Goal: Task Accomplishment & Management: Complete application form

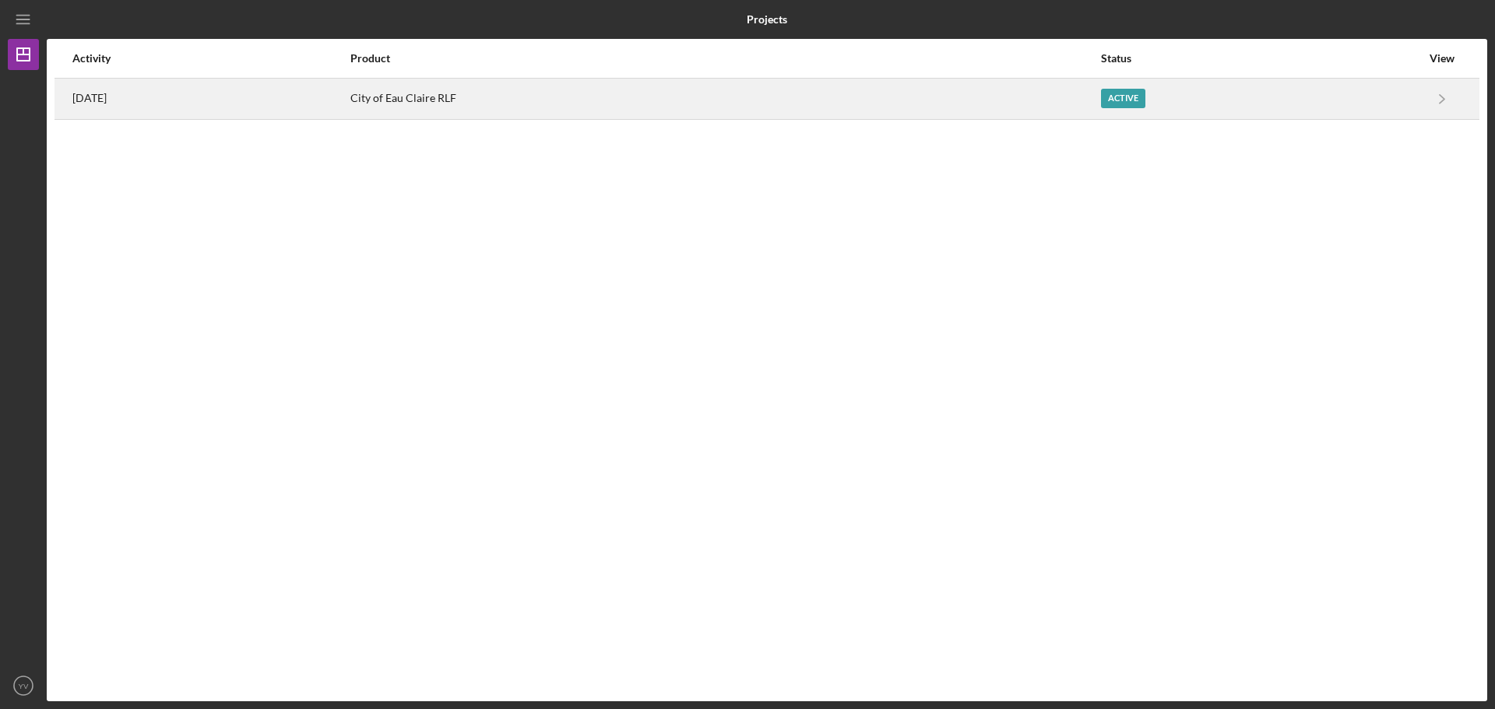
click at [1255, 92] on div "Active" at bounding box center [1261, 98] width 320 height 39
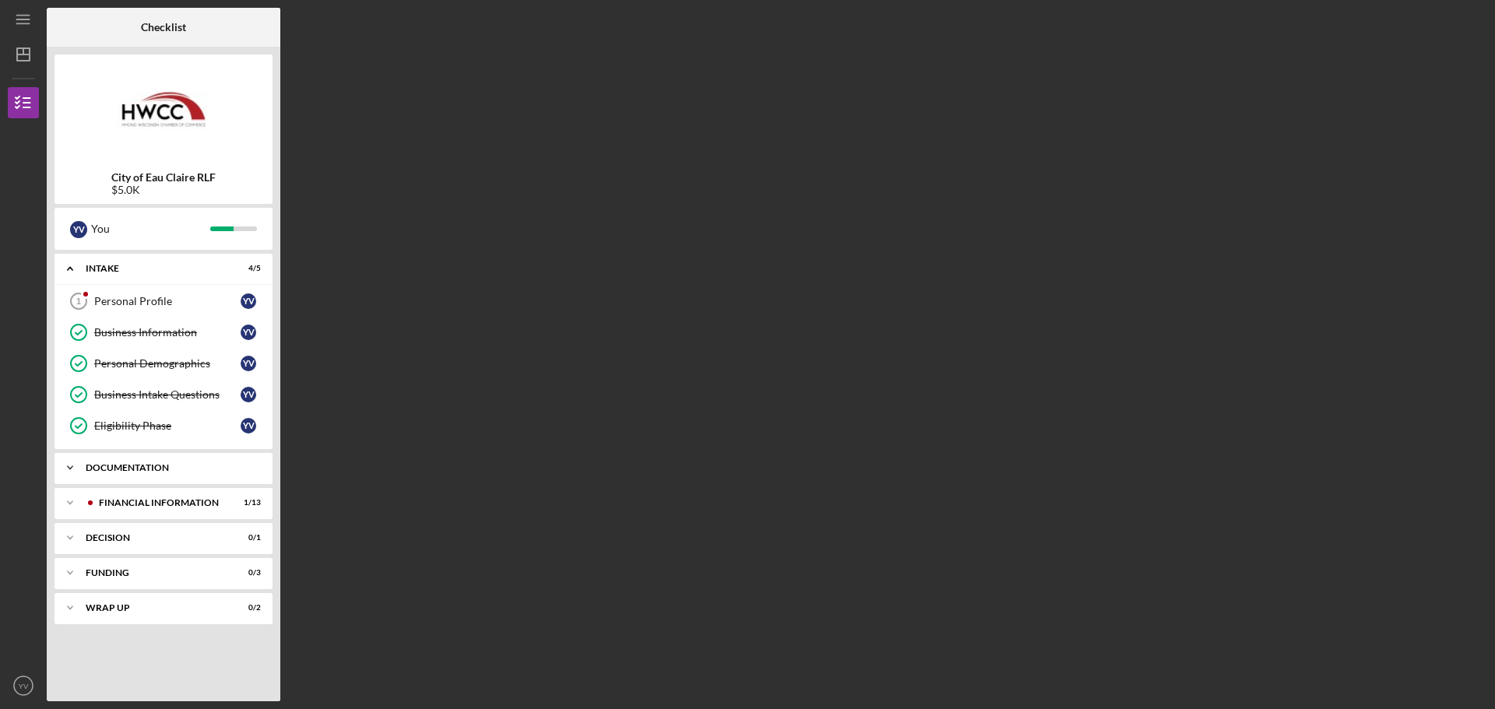
click at [171, 470] on div "Documentation" at bounding box center [169, 467] width 167 height 9
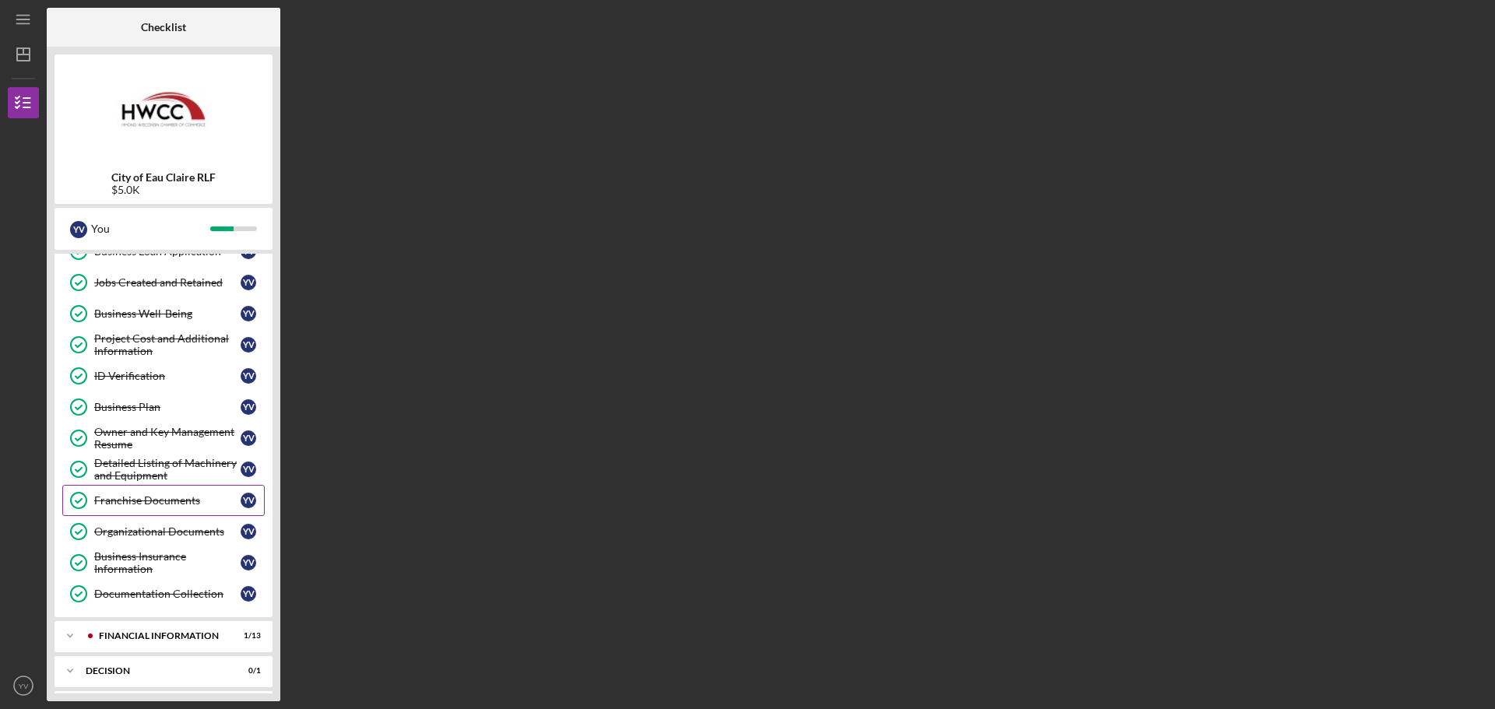
scroll to position [383, 0]
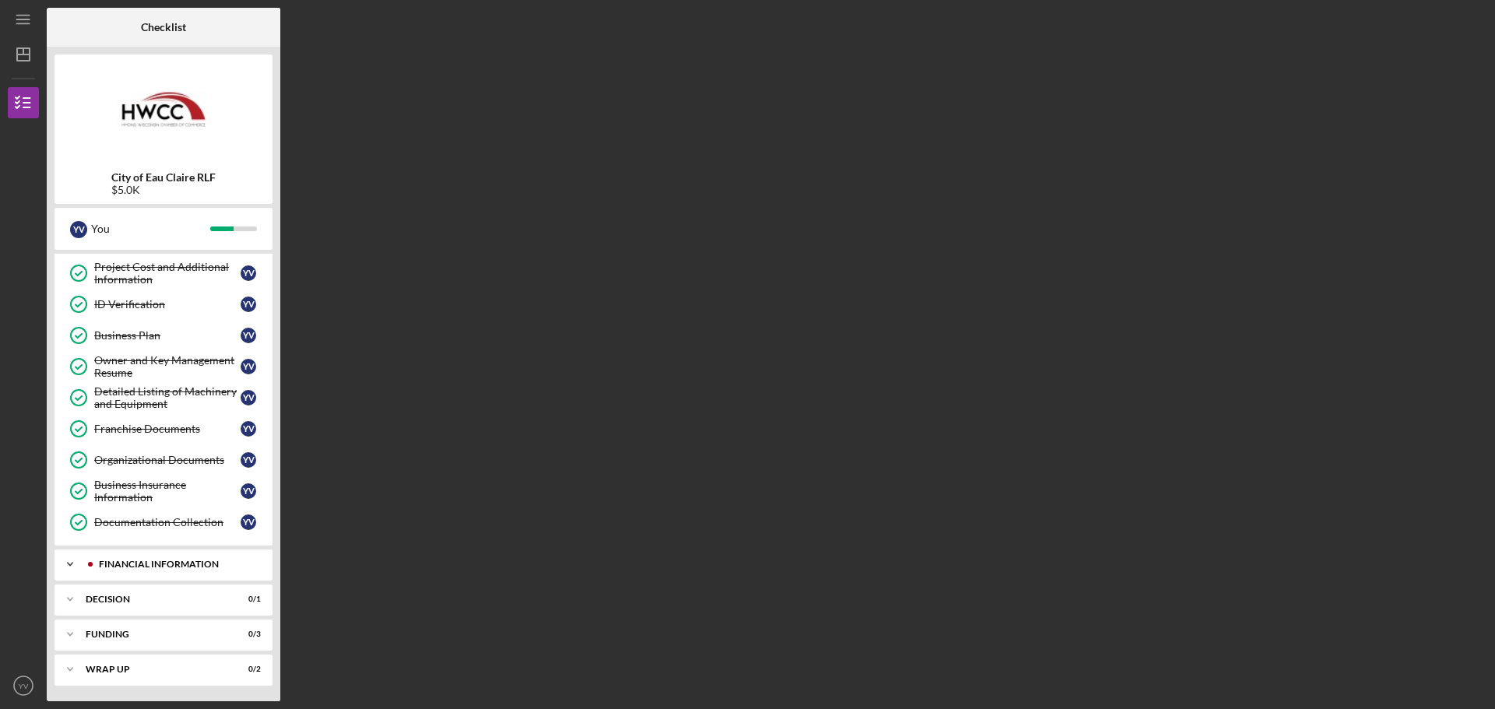
click at [190, 568] on div "Financial Information" at bounding box center [176, 564] width 154 height 9
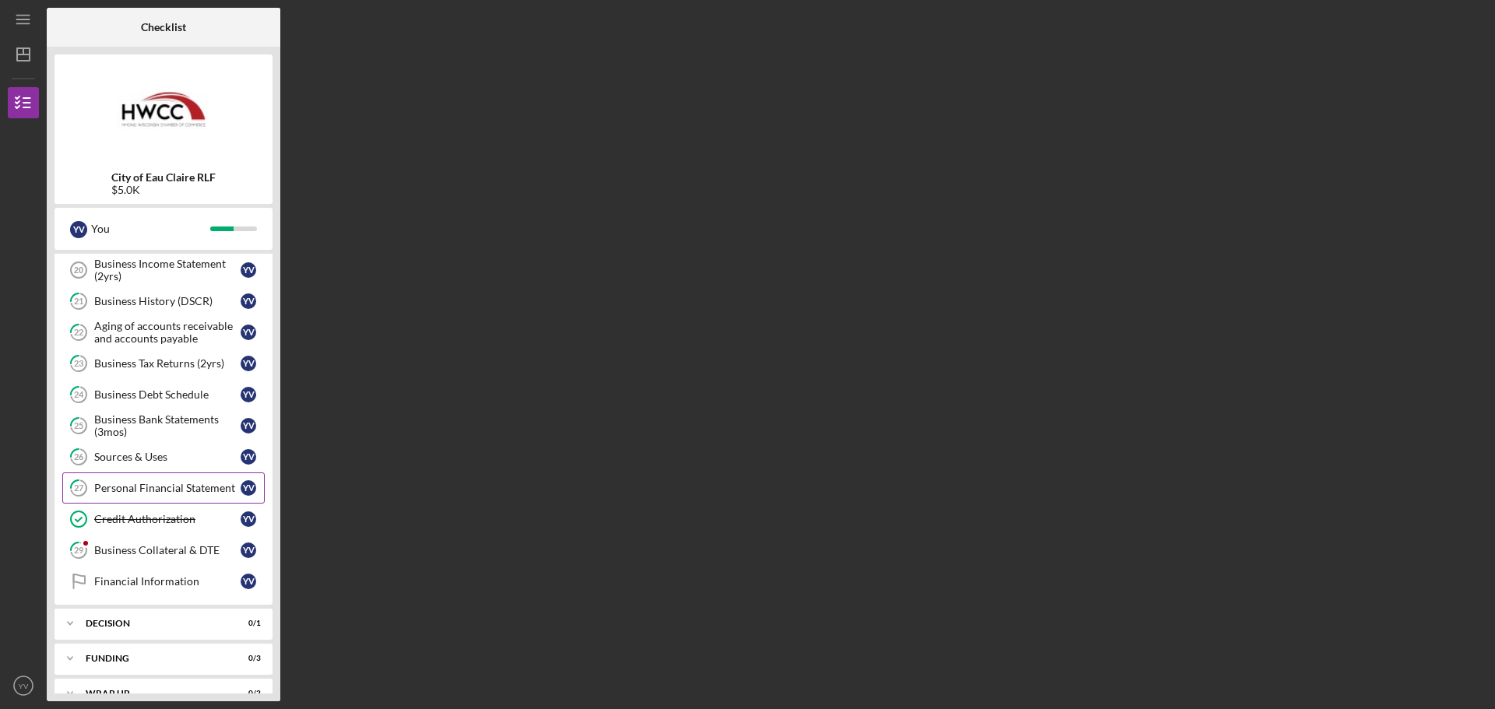
scroll to position [797, 0]
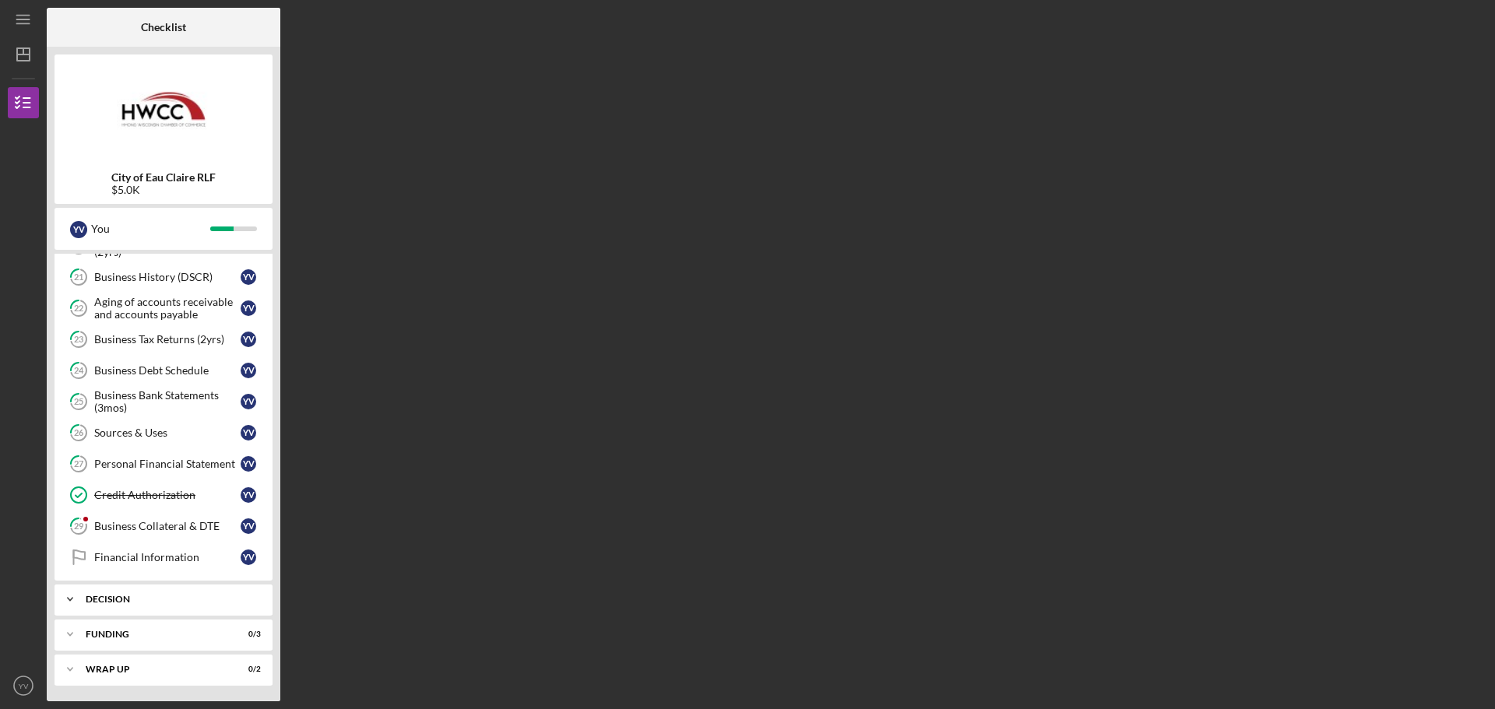
click at [198, 606] on div "Icon/Expander Decision 0 / 1" at bounding box center [164, 599] width 218 height 31
click at [161, 534] on link "29 Business Collateral & DTE Y V" at bounding box center [163, 526] width 202 height 31
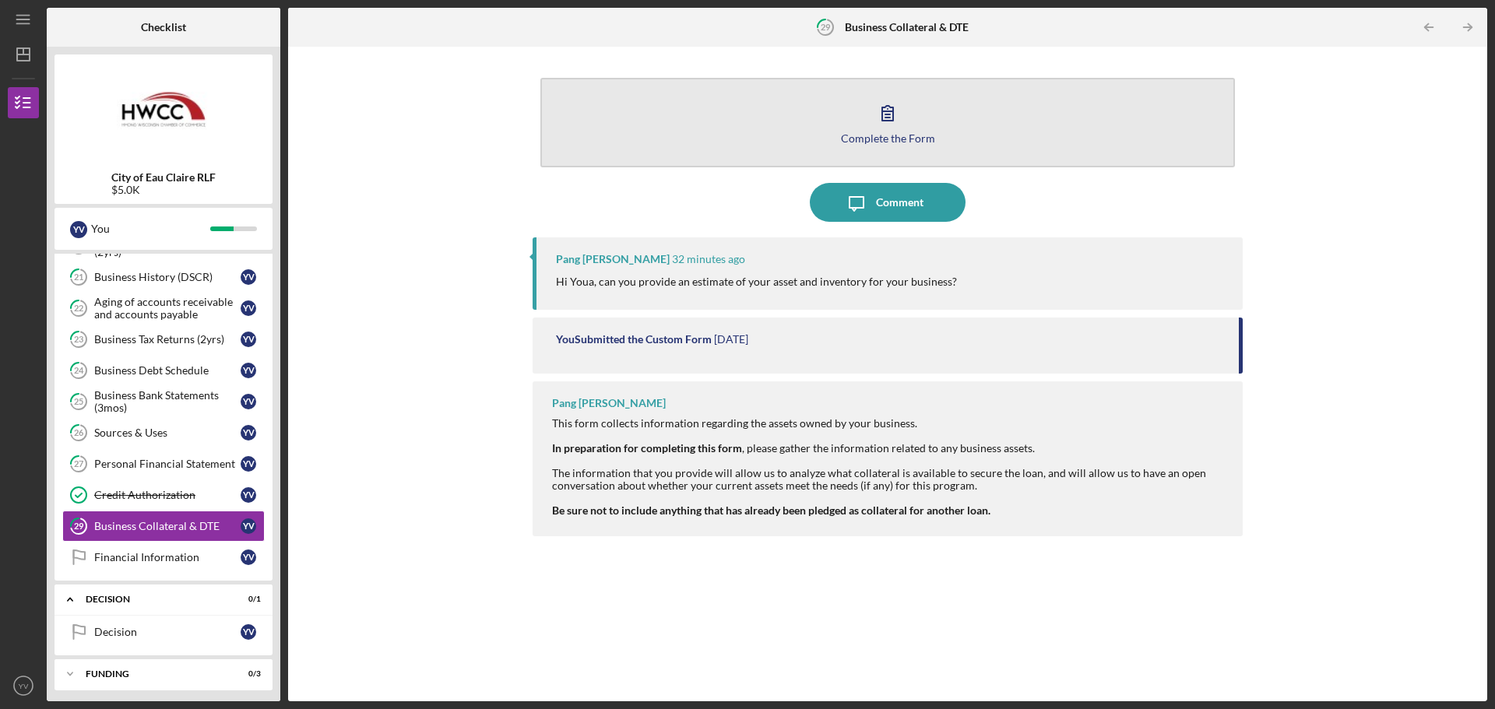
click at [888, 123] on icon "button" at bounding box center [887, 112] width 39 height 39
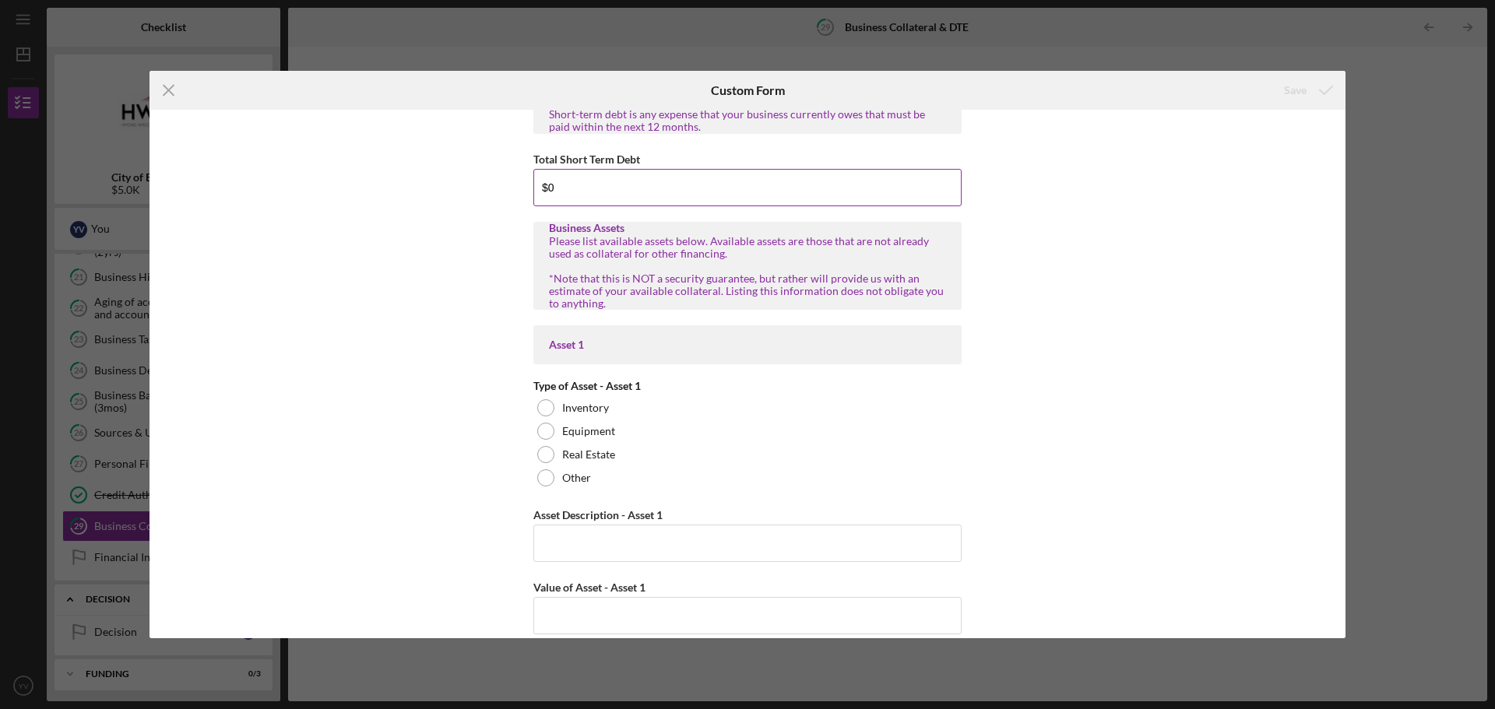
scroll to position [311, 0]
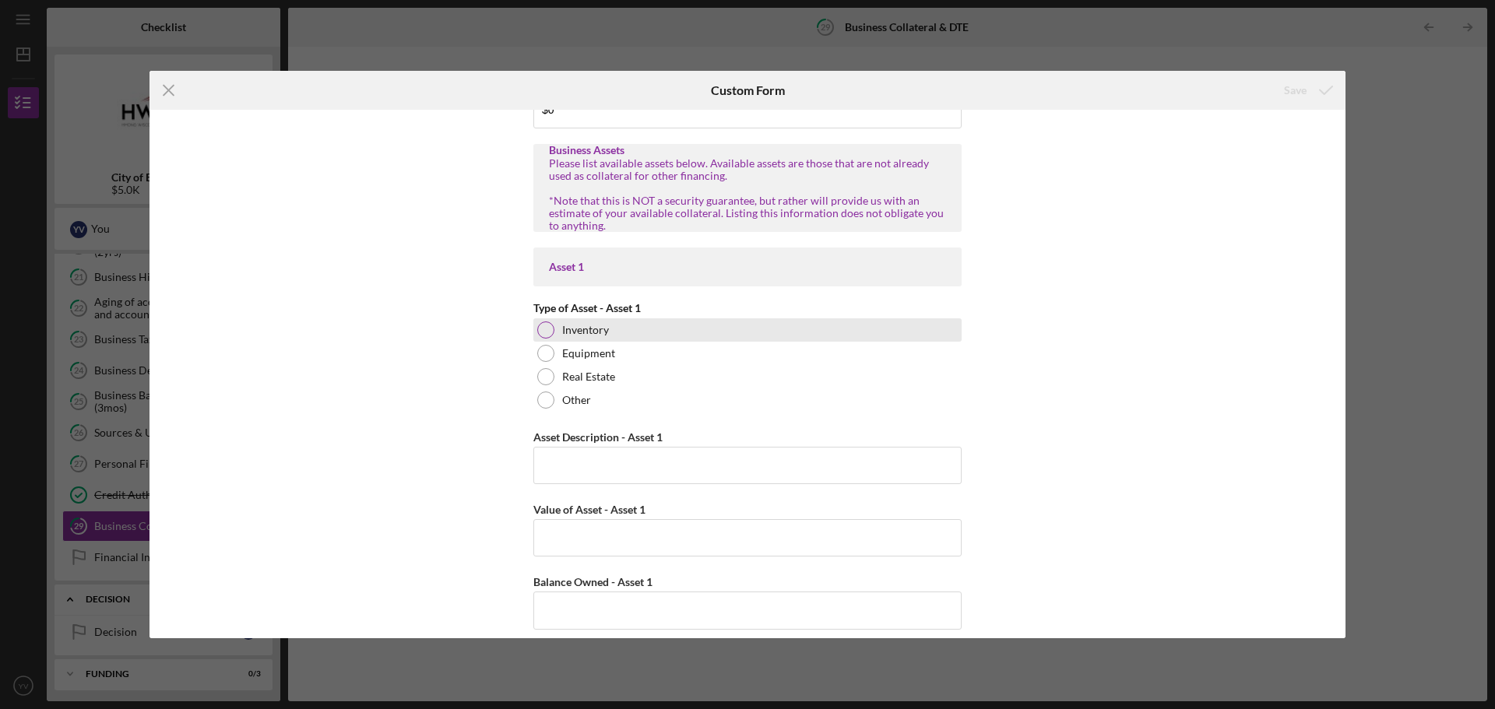
click at [543, 328] on div at bounding box center [545, 330] width 17 height 17
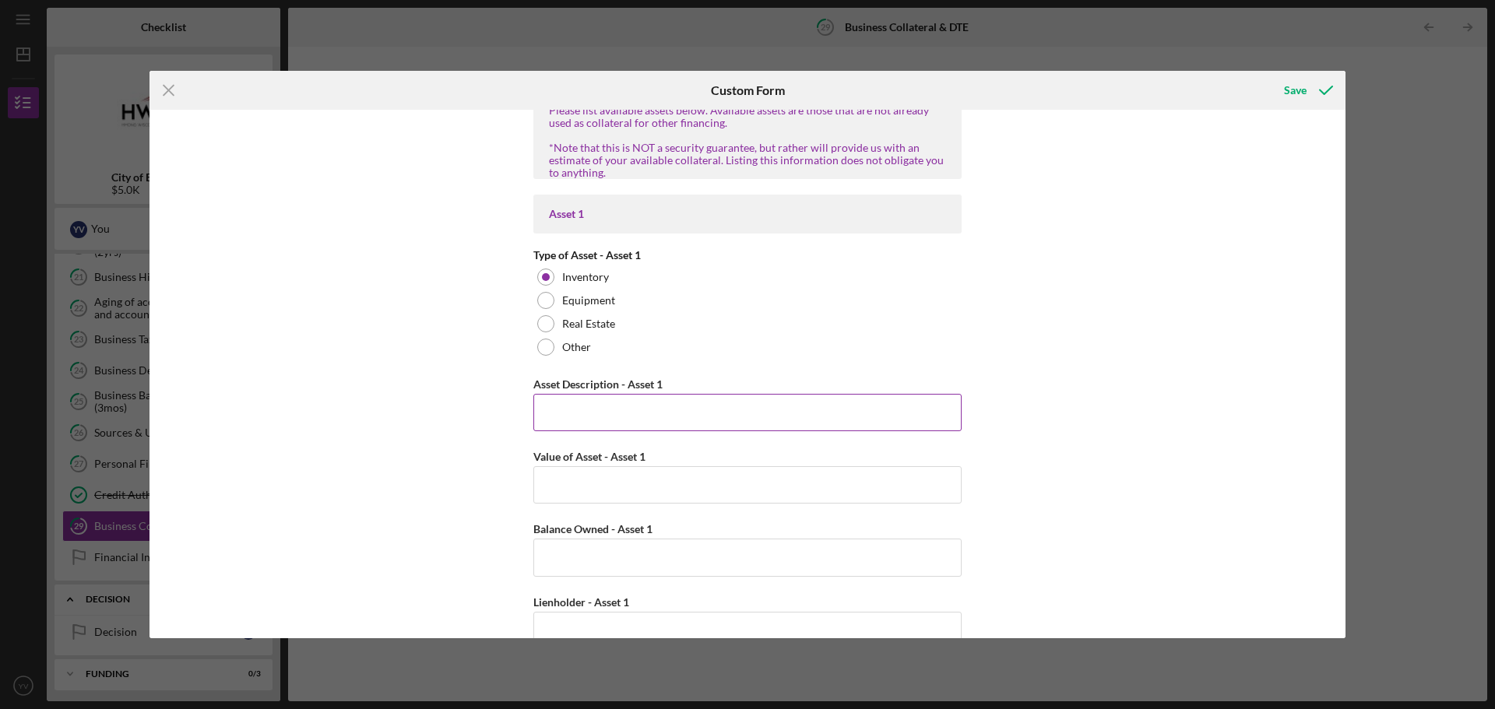
scroll to position [389, 0]
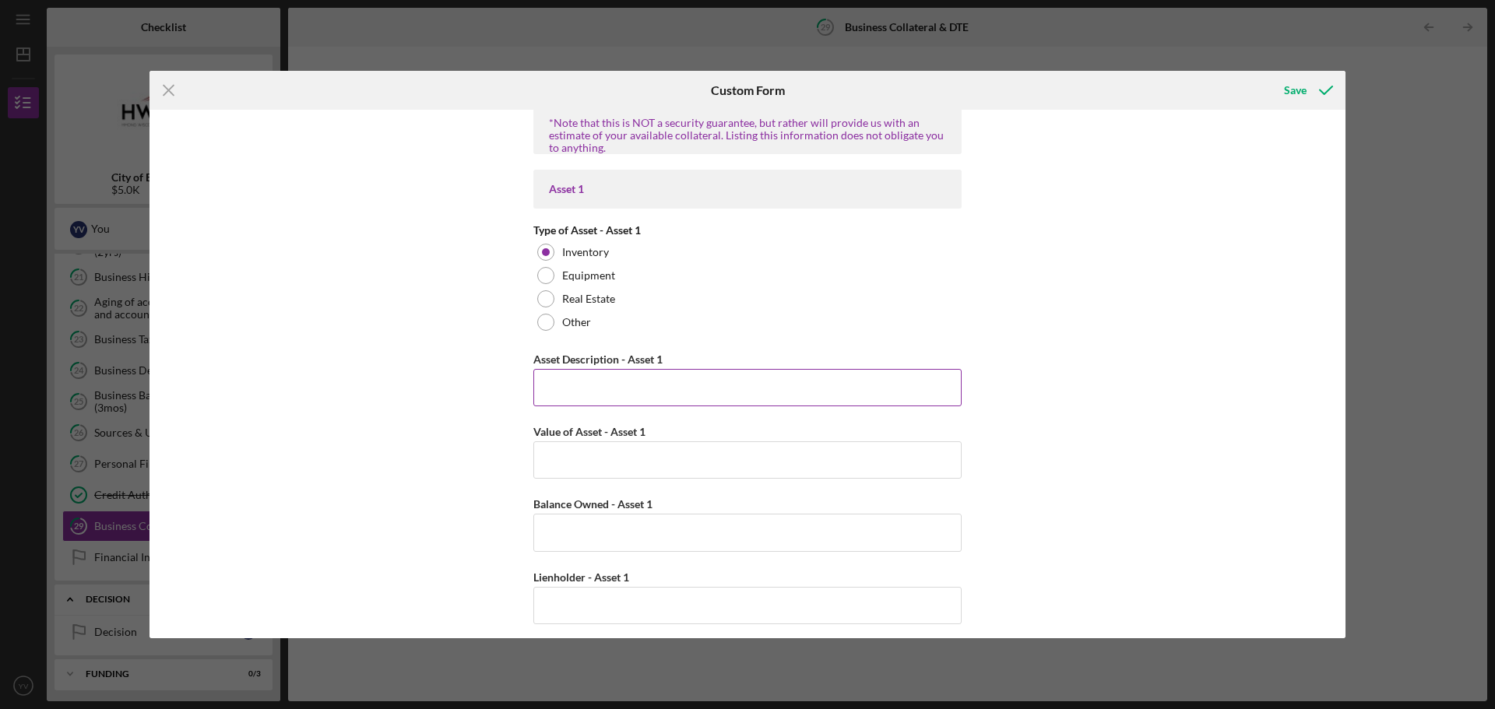
click at [653, 387] on input "Asset Description - Asset 1" at bounding box center [747, 387] width 428 height 37
type input "Hmong clothes"
type input "$7,400"
click at [769, 535] on input "Balance Owned - Asset 1" at bounding box center [747, 532] width 428 height 37
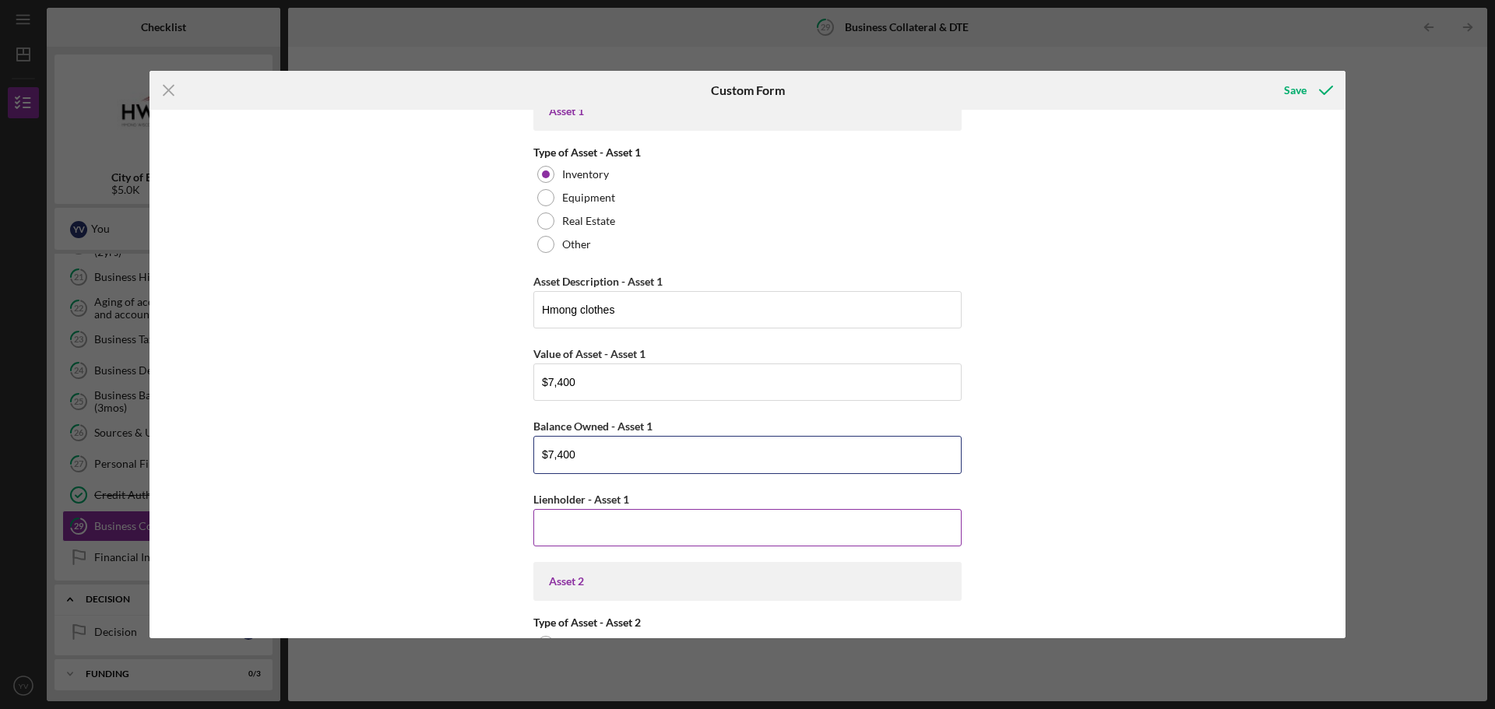
type input "$7,400"
click at [684, 526] on input "Lienholder - Asset 1" at bounding box center [747, 527] width 428 height 37
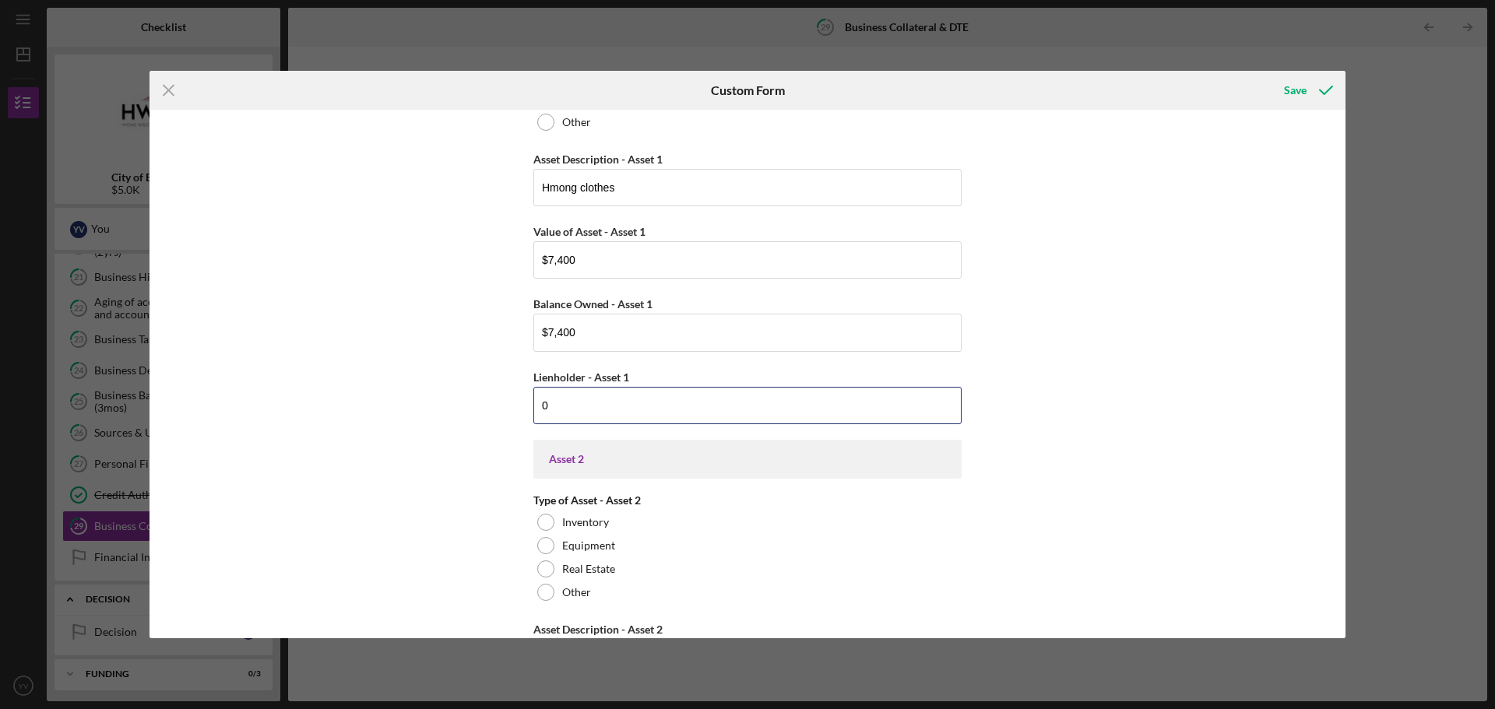
scroll to position [623, 0]
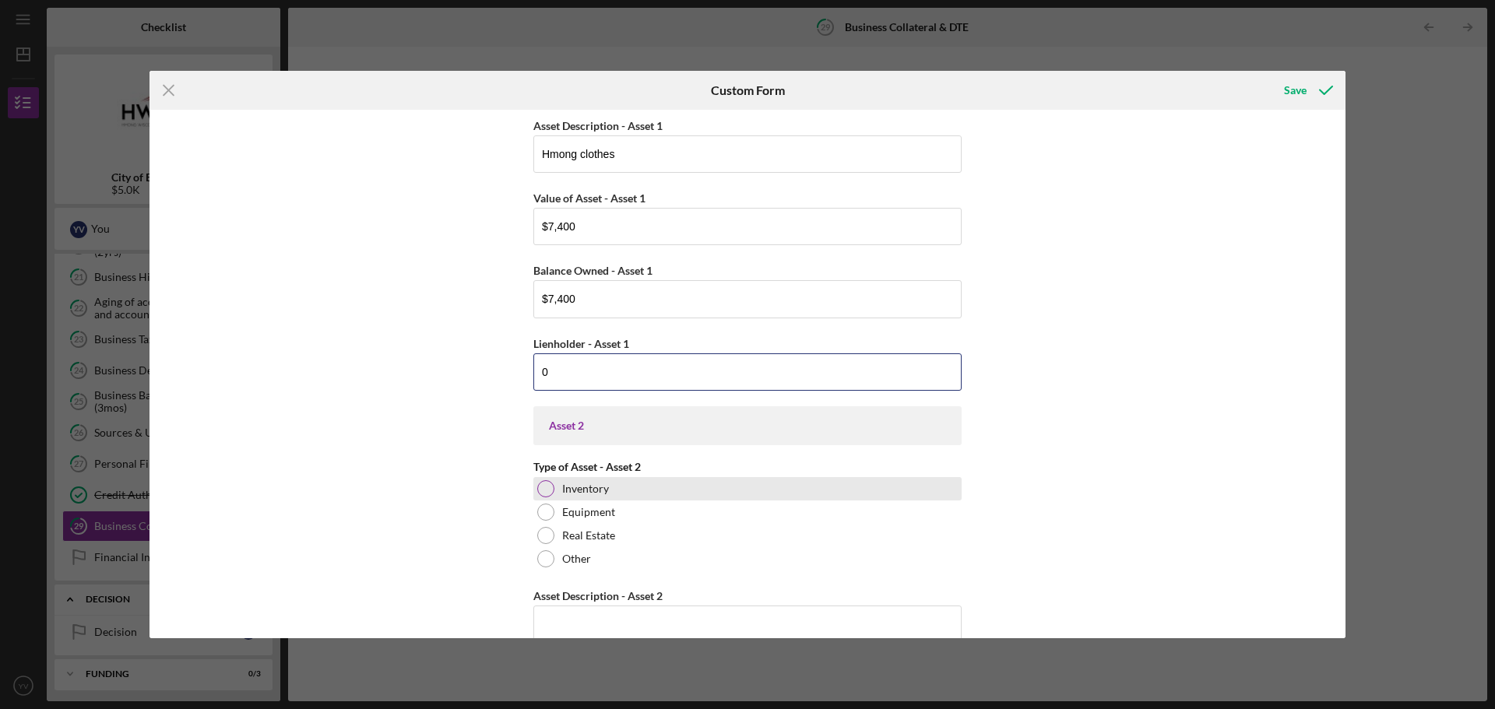
type input "0"
click at [551, 491] on div at bounding box center [545, 488] width 17 height 17
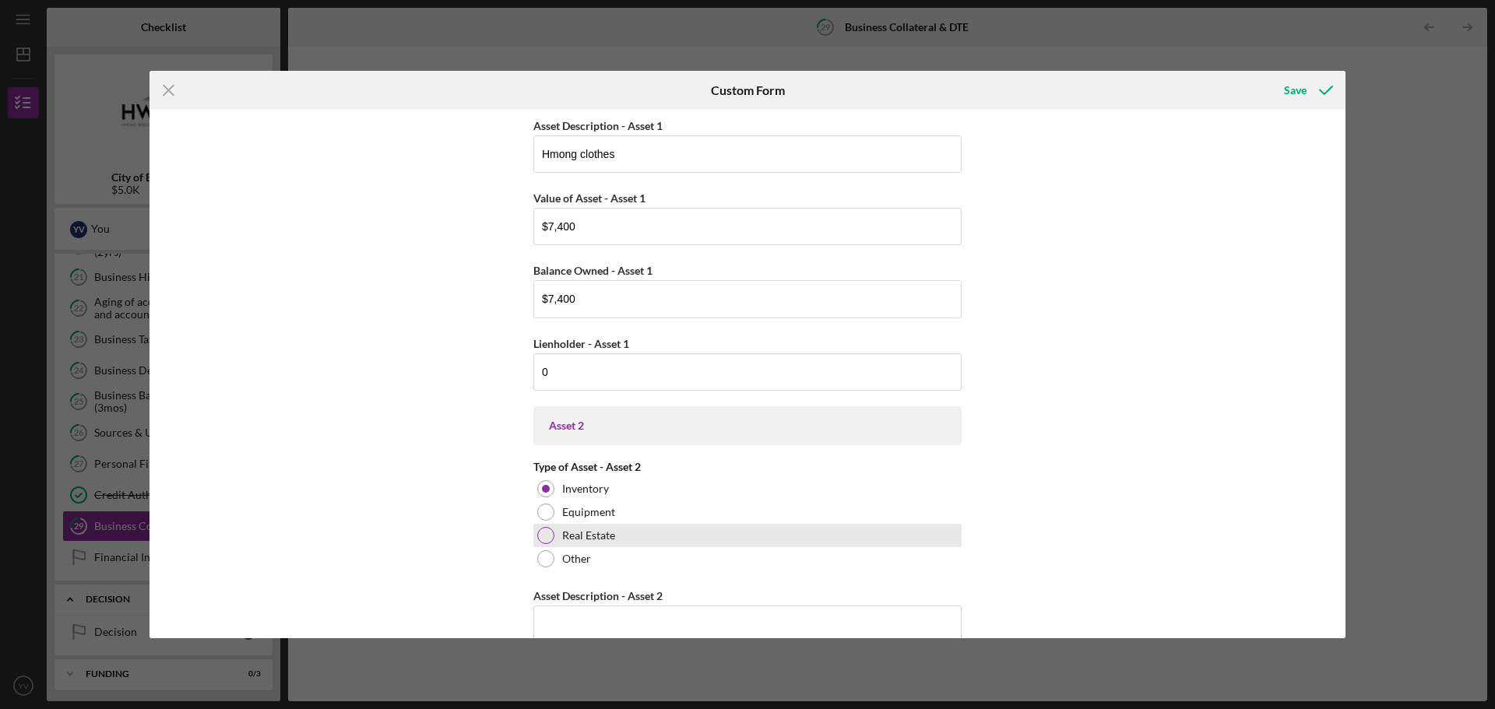
scroll to position [701, 0]
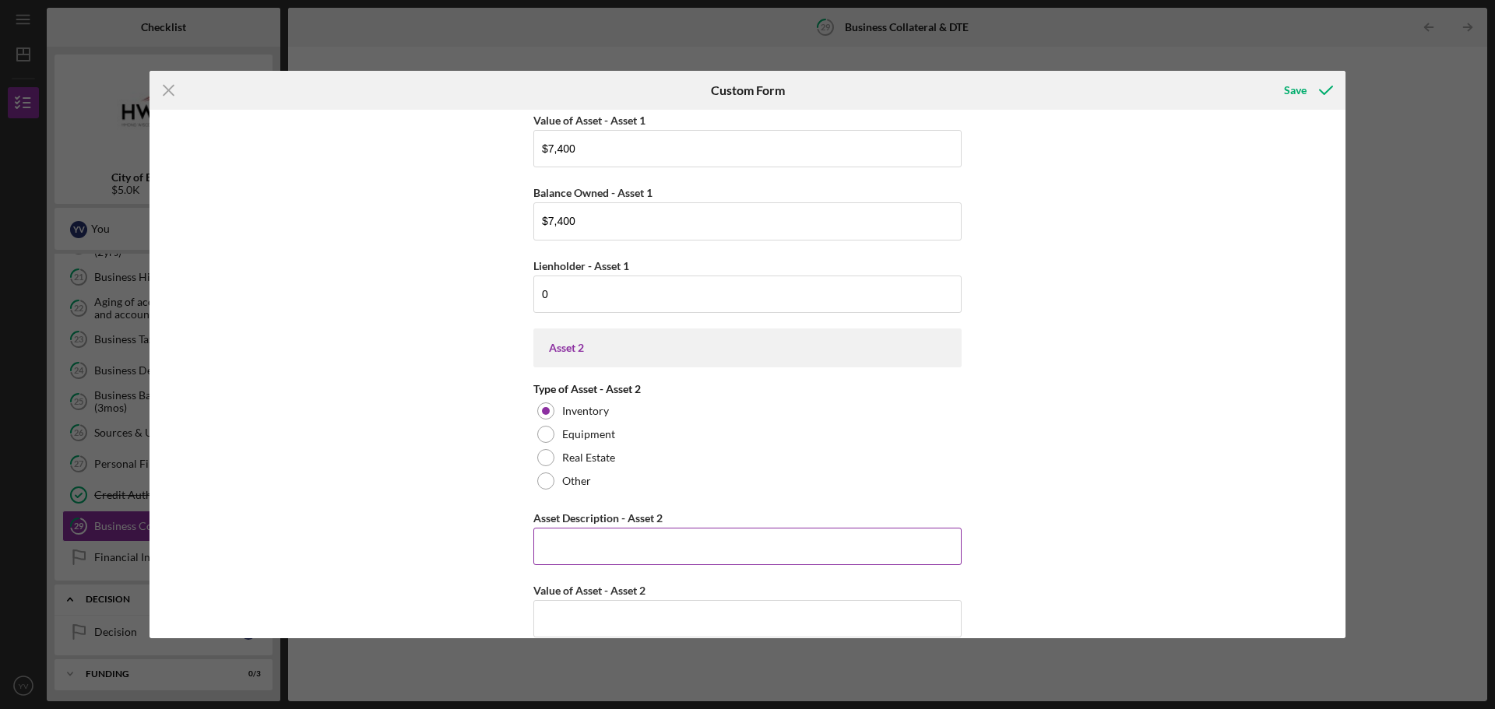
click at [643, 553] on input "Asset Description - Asset 2" at bounding box center [747, 546] width 428 height 37
type input "hmong jewerlies"
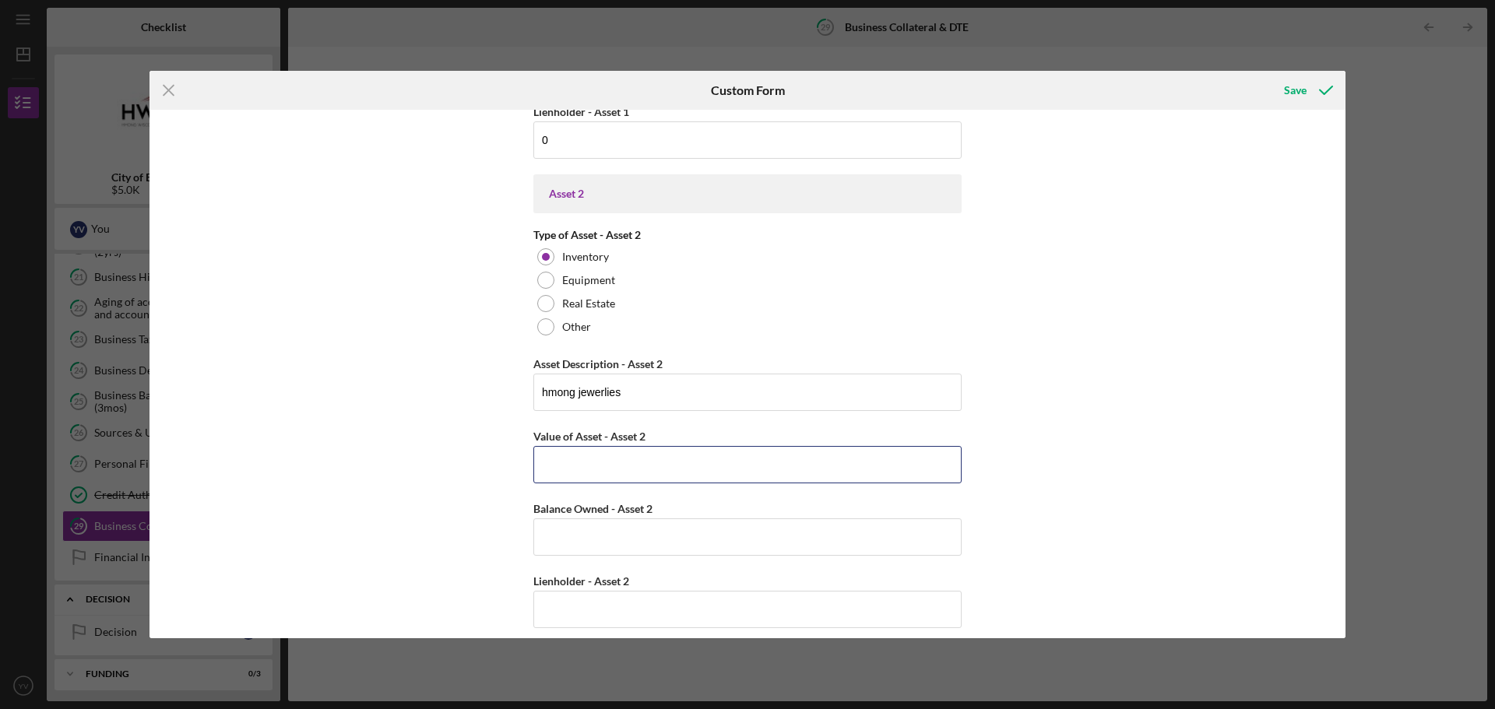
scroll to position [857, 0]
type input "$2,300"
click at [702, 529] on input "Balance Owned - Asset 2" at bounding box center [747, 535] width 428 height 37
type input "$2,300"
click at [653, 595] on input "Lienholder - Asset 2" at bounding box center [747, 607] width 428 height 37
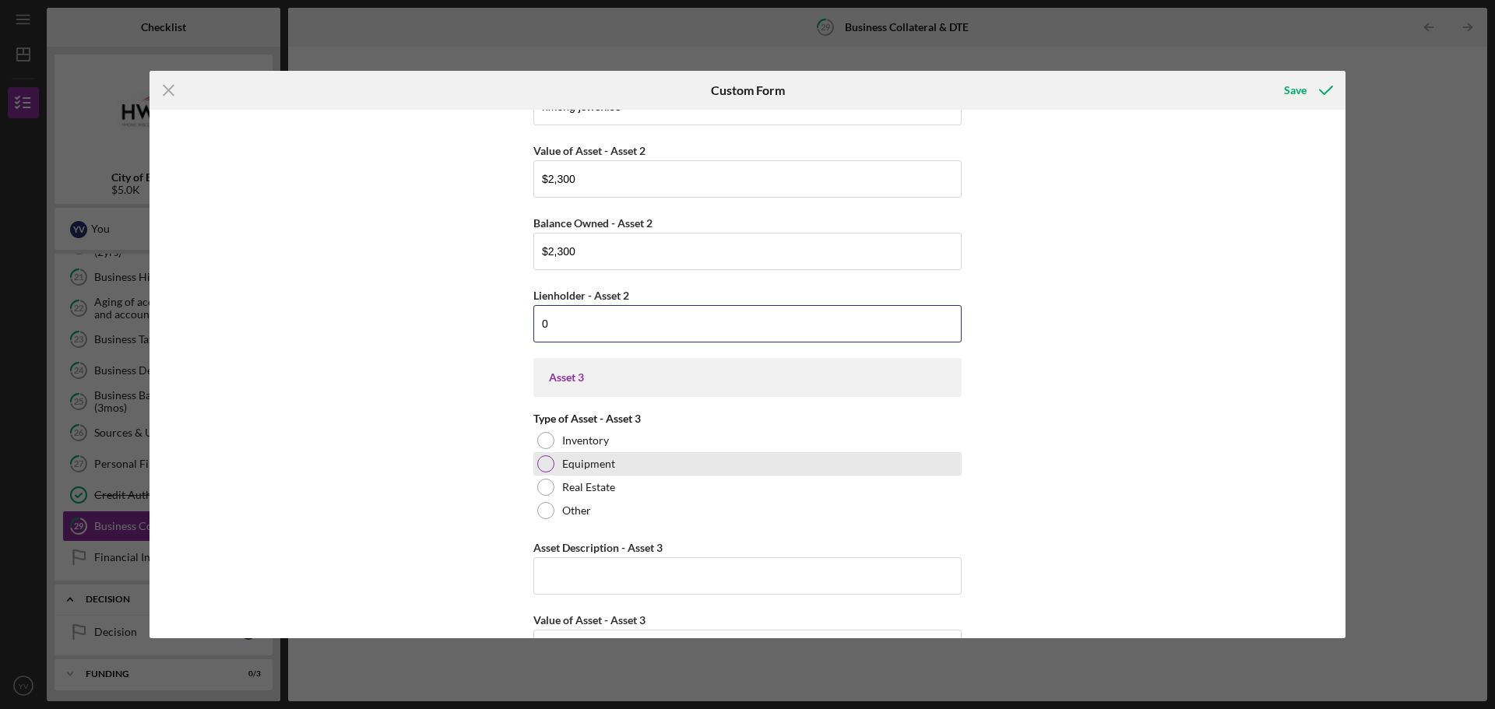
scroll to position [1168, 0]
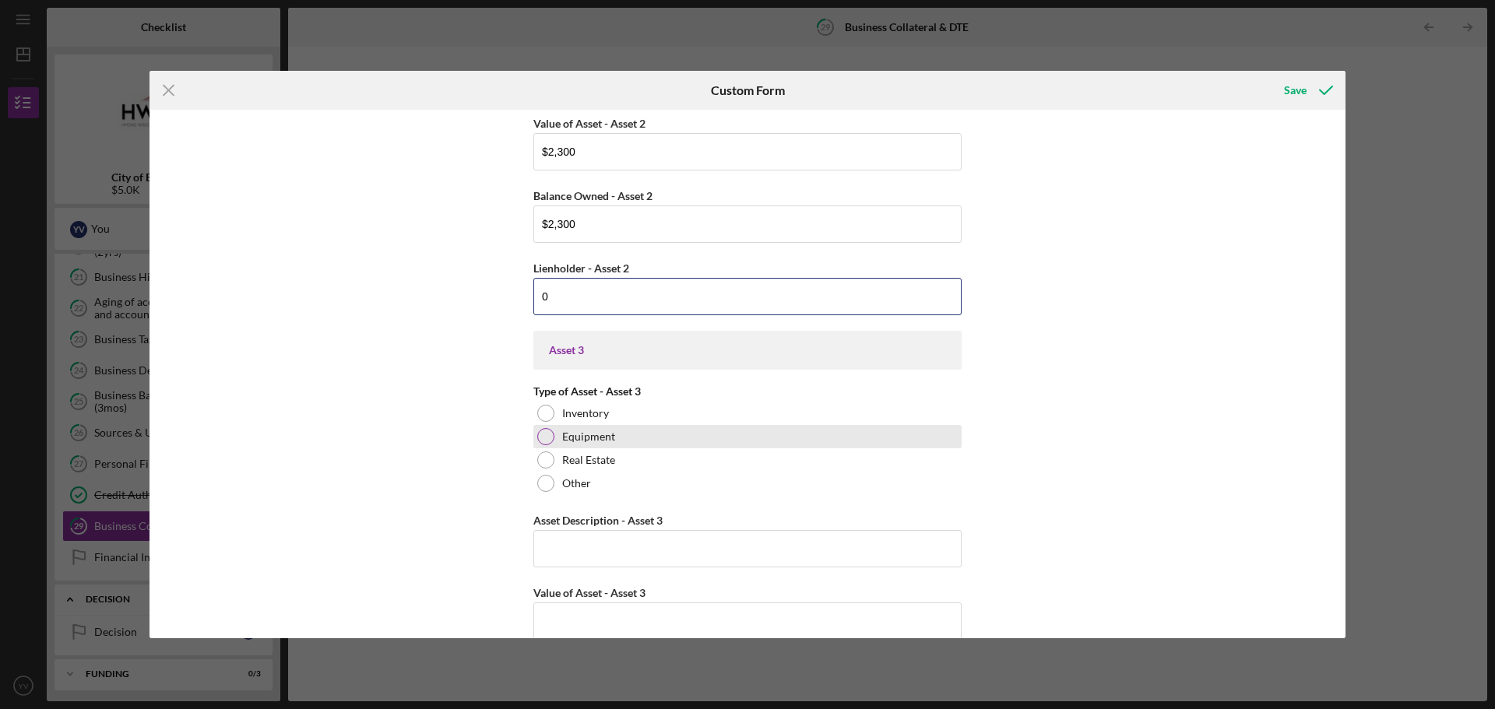
type input "0"
click at [549, 438] on div at bounding box center [545, 436] width 17 height 17
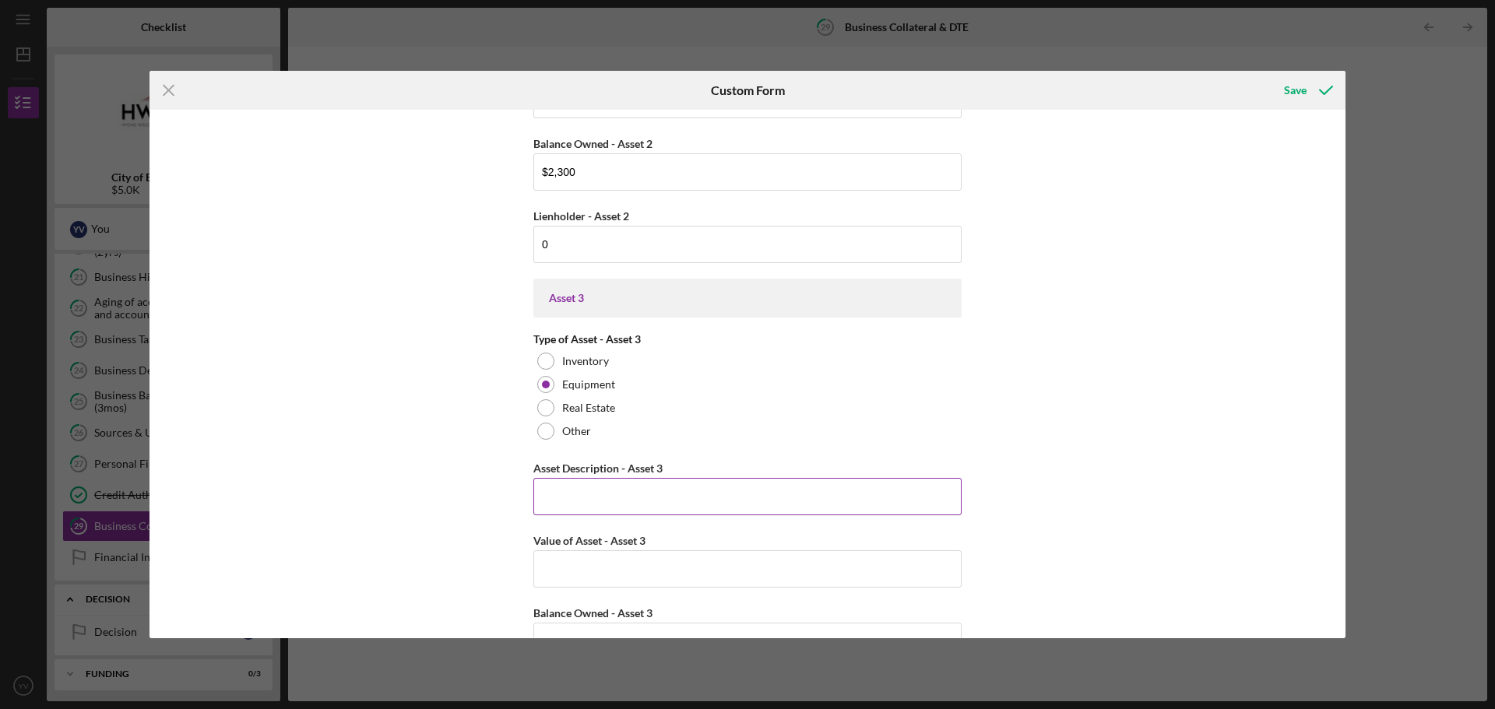
scroll to position [1246, 0]
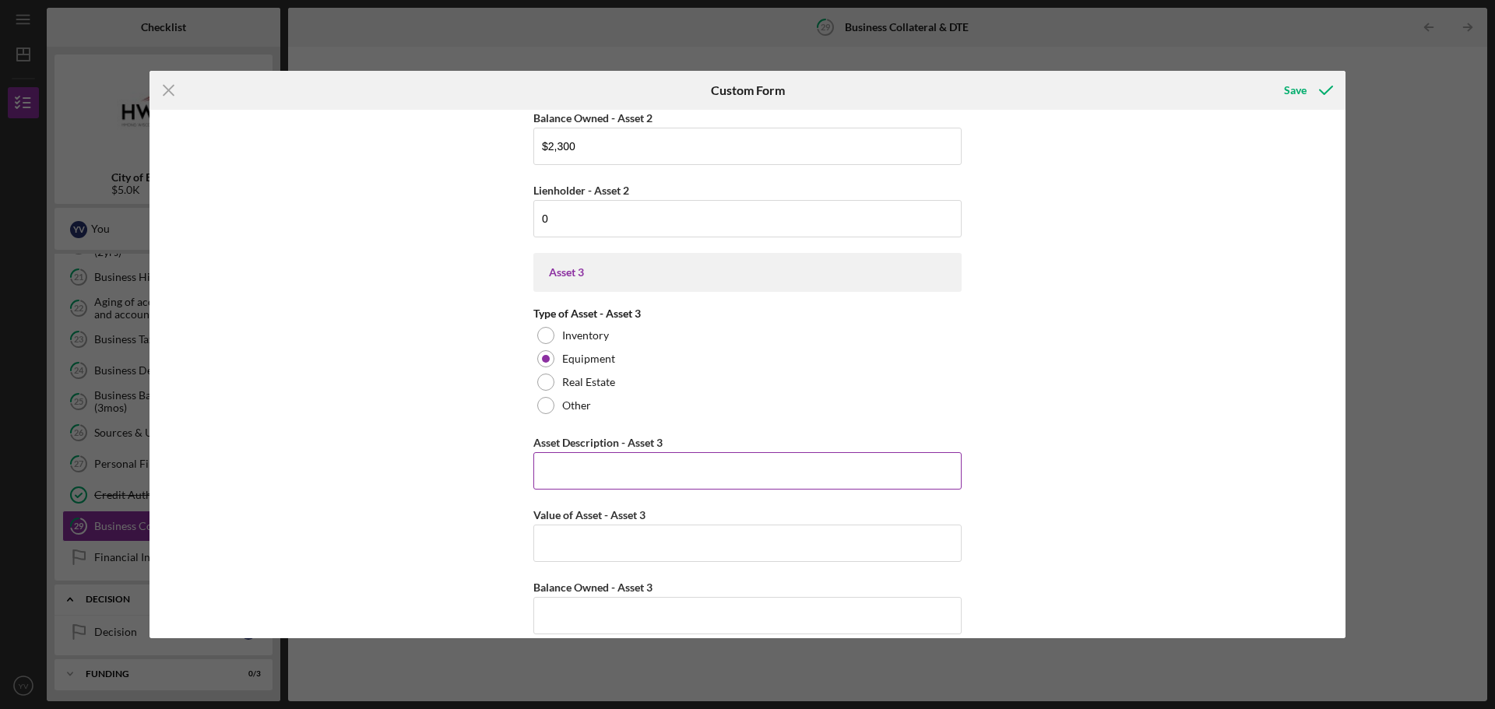
click at [649, 469] on input "Asset Description - Asset 3" at bounding box center [747, 470] width 428 height 37
type input "T-shit machine"
type input "$4,500"
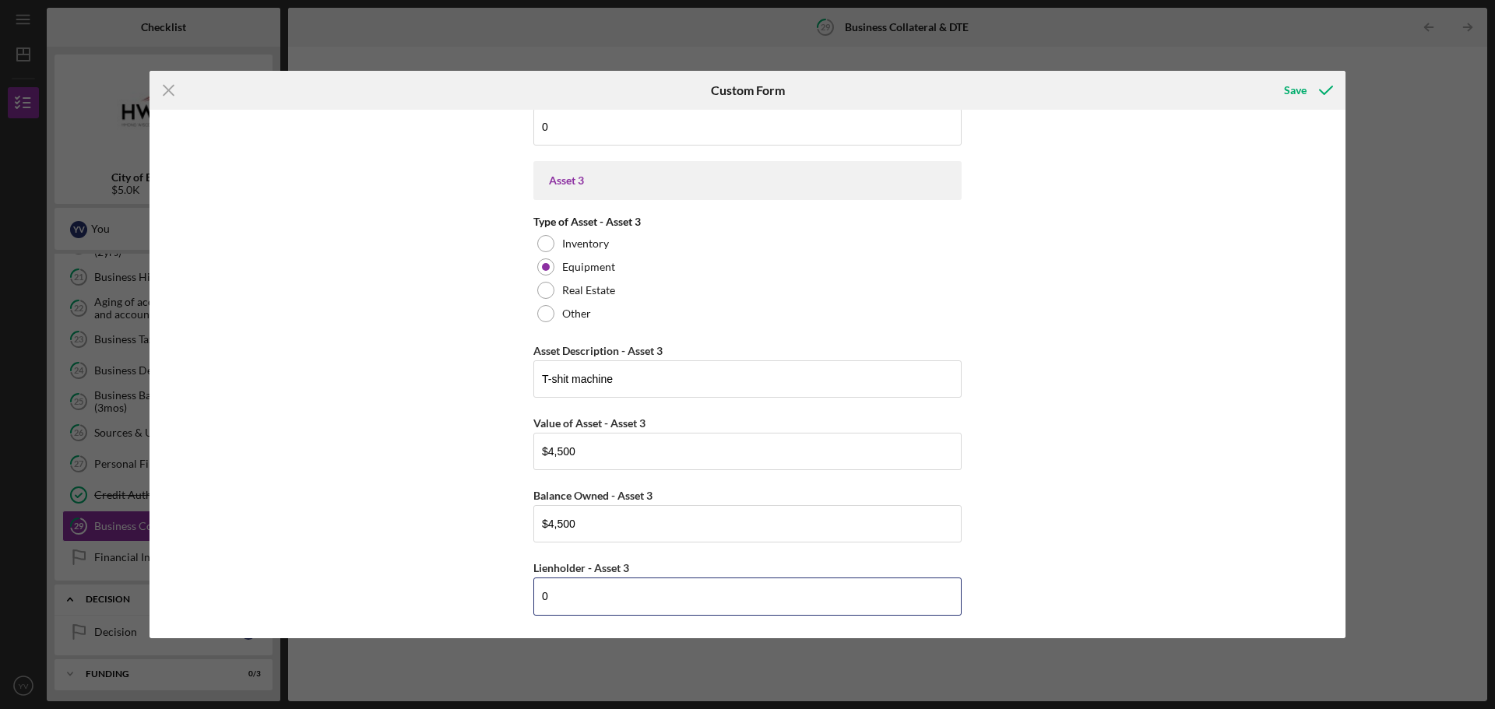
type input "0"
click at [1131, 343] on div "Business Cash on Hand Cash in Checking and Savings $25 Accounts Receivable This…" at bounding box center [747, 374] width 1196 height 529
click at [1294, 89] on div "Save" at bounding box center [1295, 90] width 23 height 31
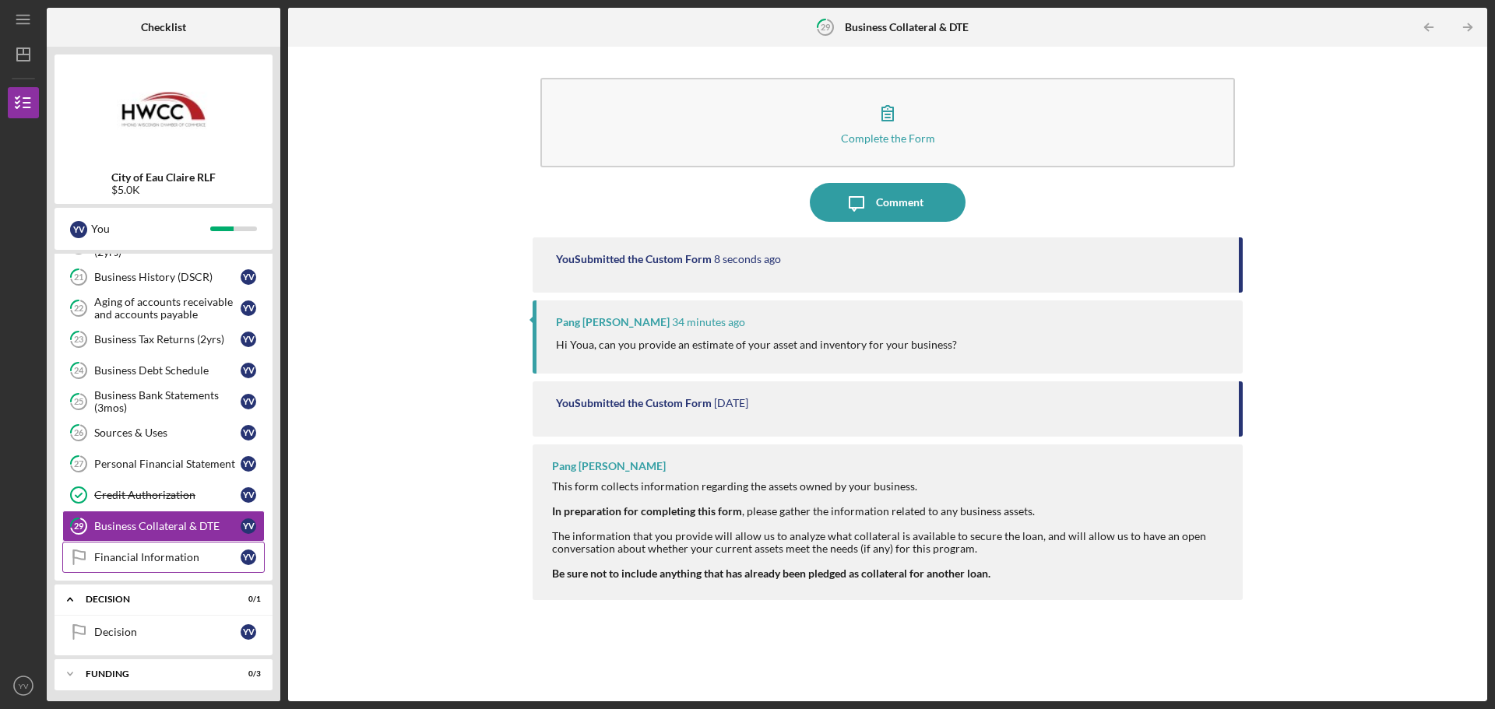
scroll to position [836, 0]
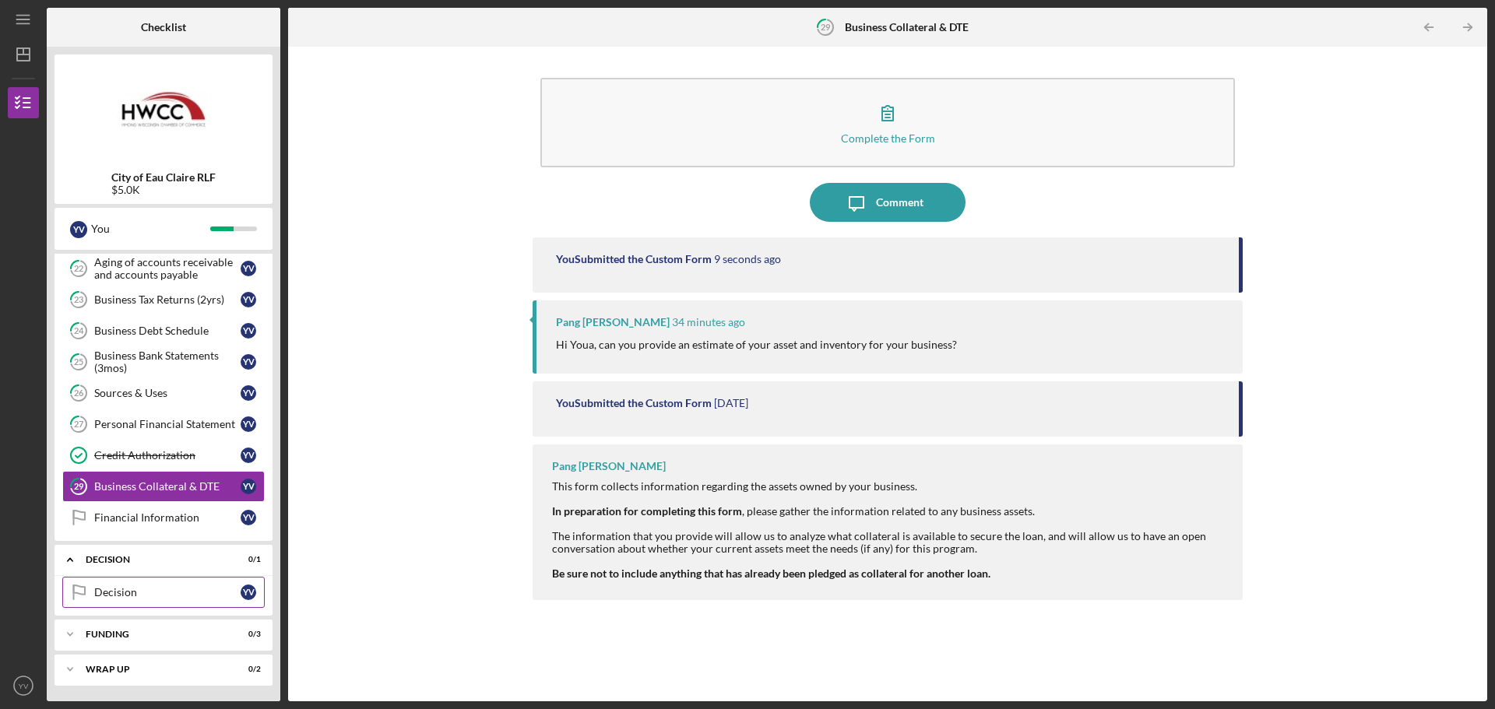
click at [174, 591] on div "Decision" at bounding box center [167, 592] width 146 height 12
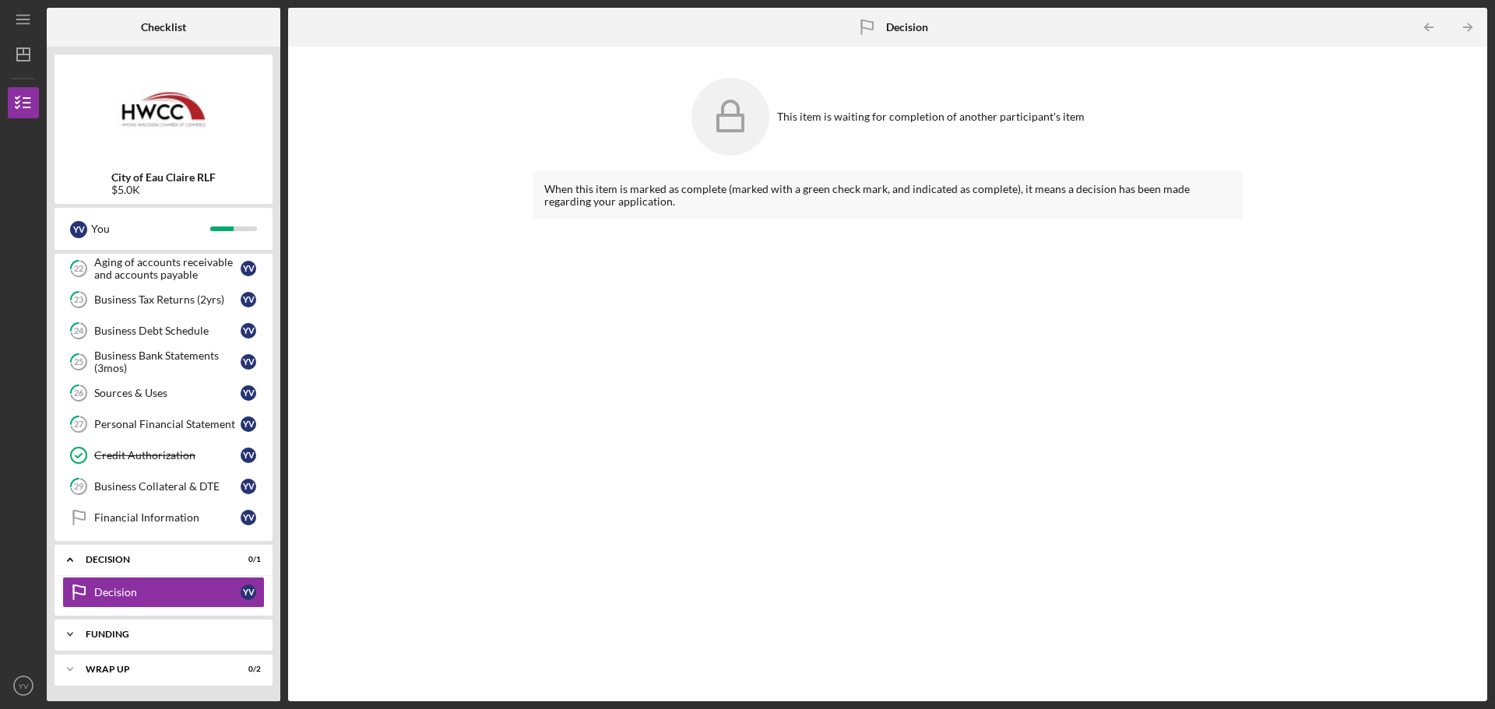
click at [165, 628] on div "Icon/Expander Funding 0 / 3" at bounding box center [164, 634] width 218 height 31
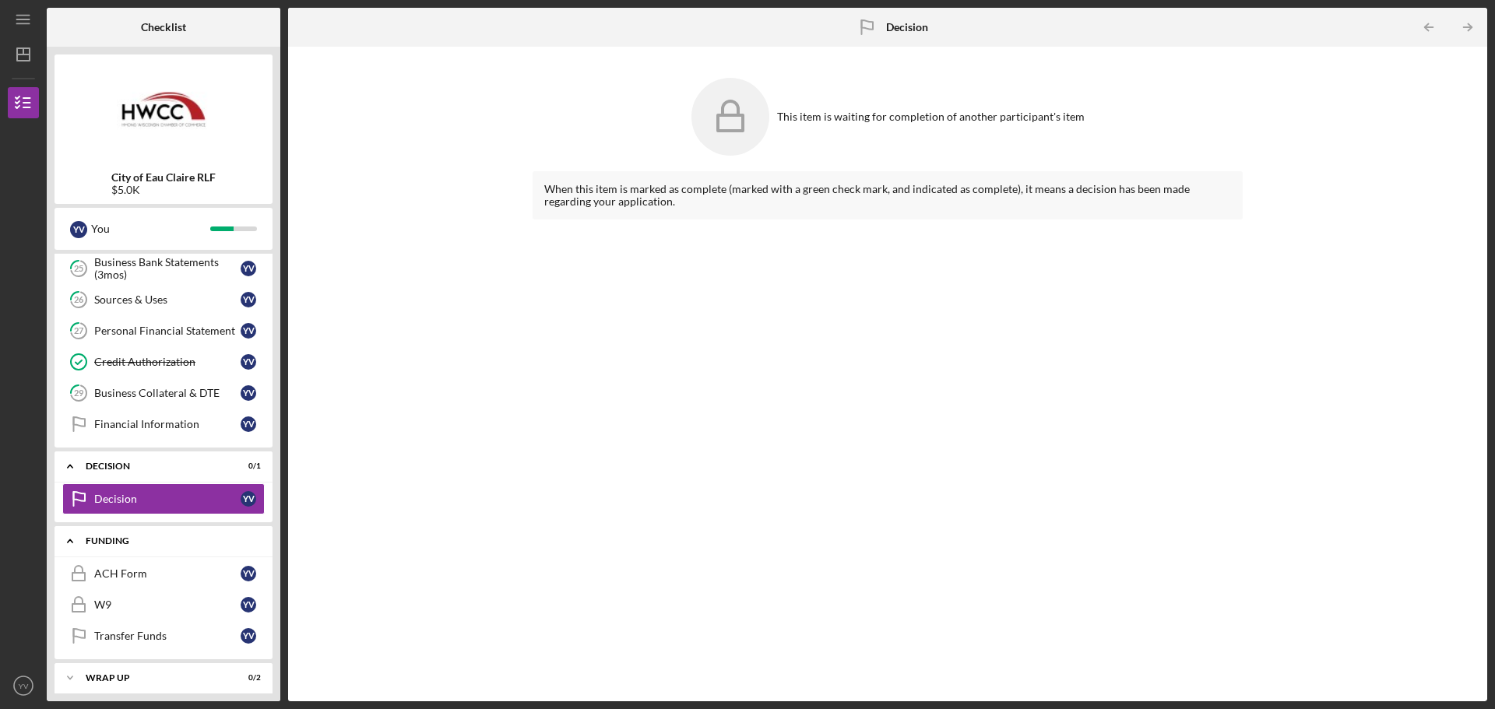
scroll to position [938, 0]
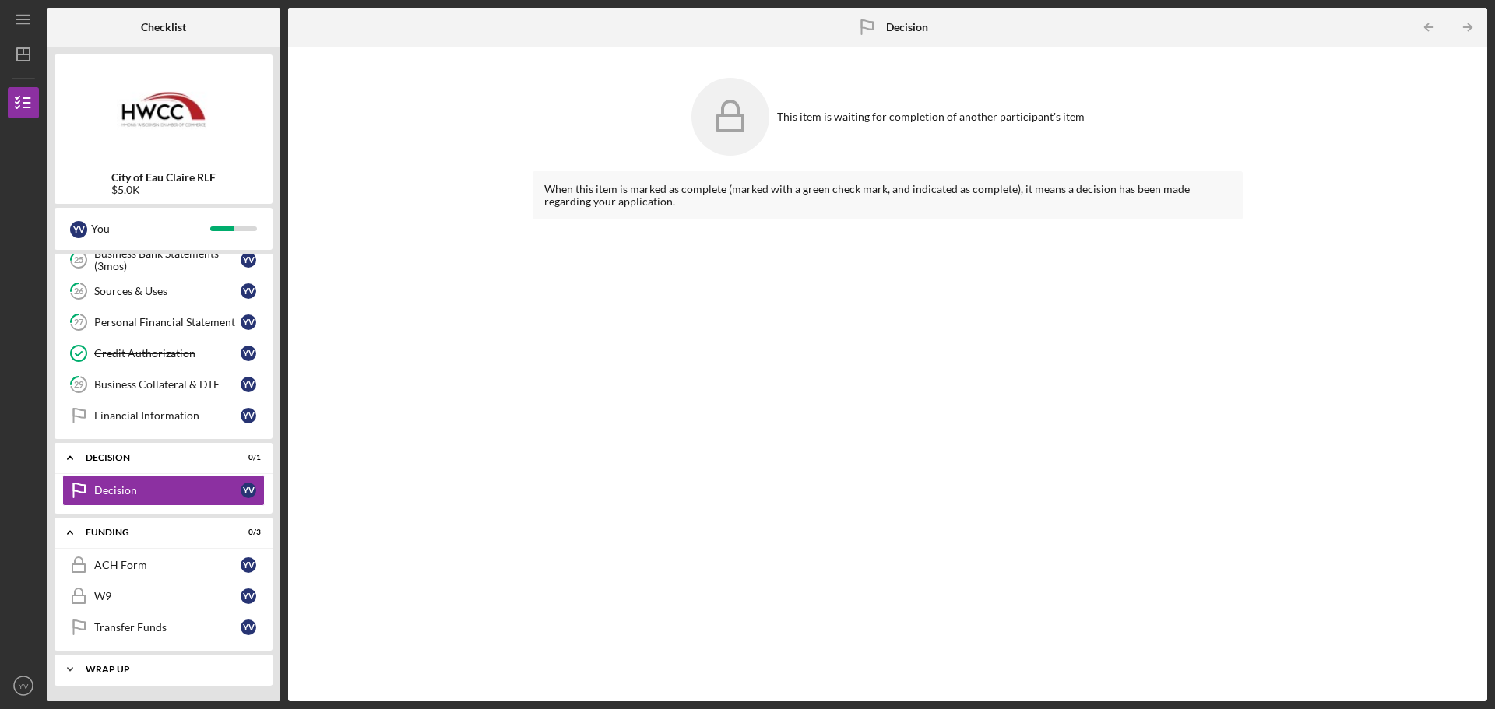
click at [172, 671] on div "Wrap Up" at bounding box center [169, 669] width 167 height 9
click at [166, 407] on link "Financial Information Financial Information Y V" at bounding box center [163, 415] width 202 height 31
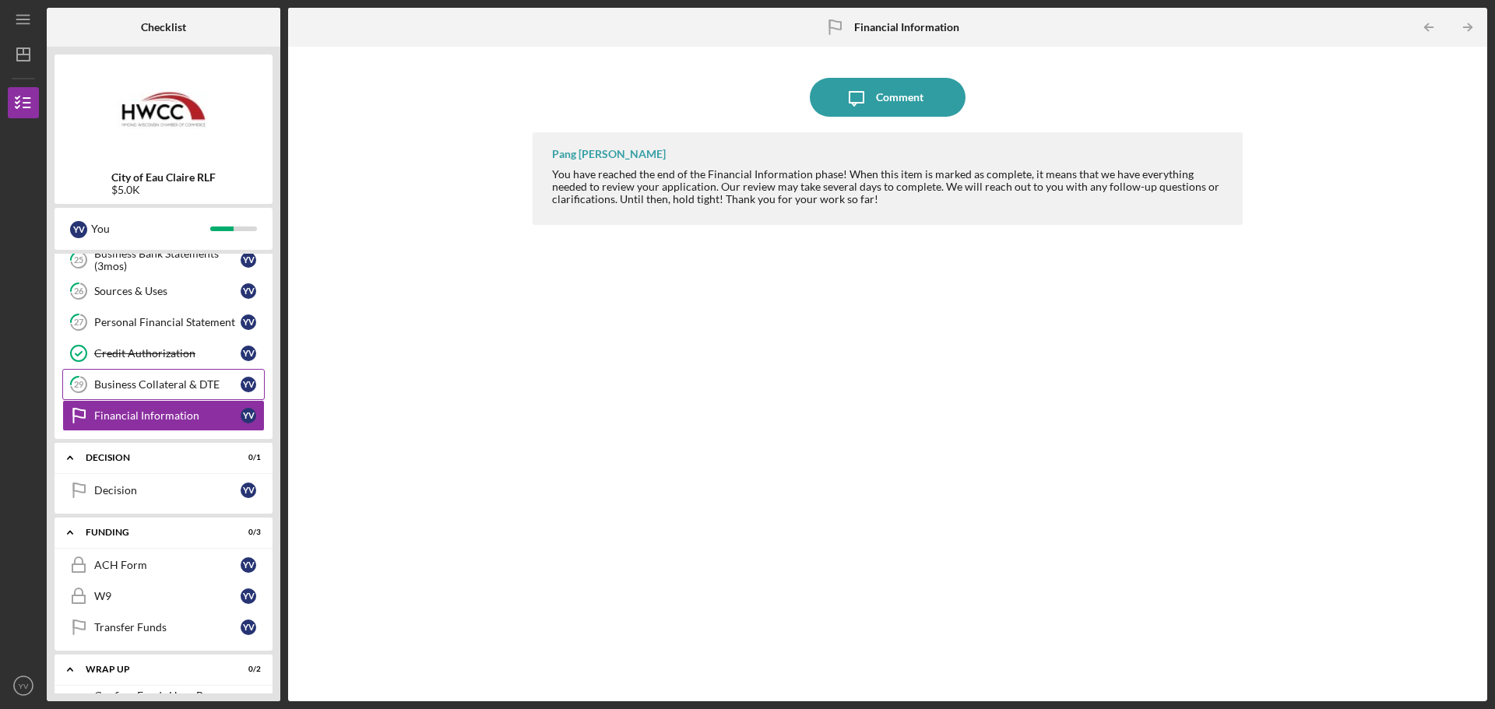
click at [188, 389] on div "Business Collateral & DTE" at bounding box center [167, 384] width 146 height 12
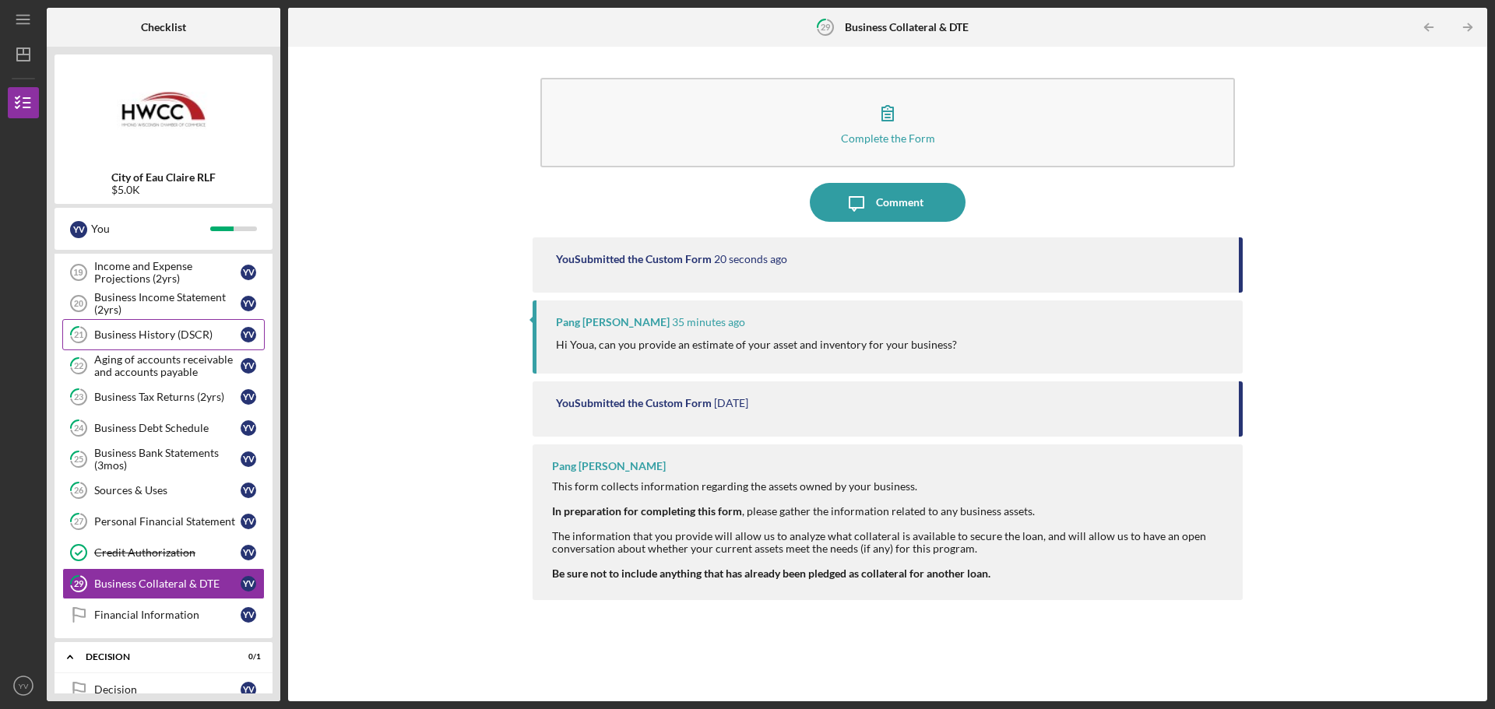
scroll to position [705, 0]
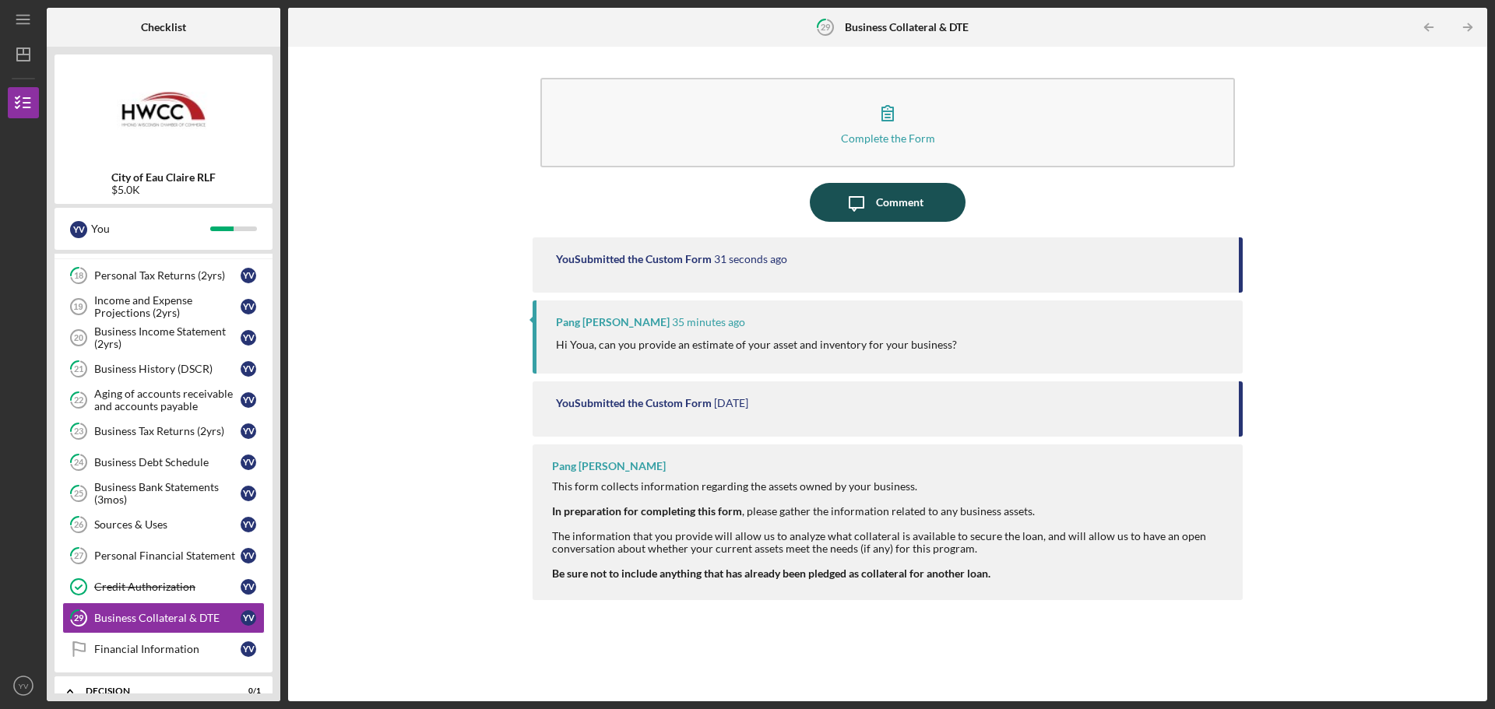
click at [910, 202] on div "Comment" at bounding box center [899, 202] width 47 height 39
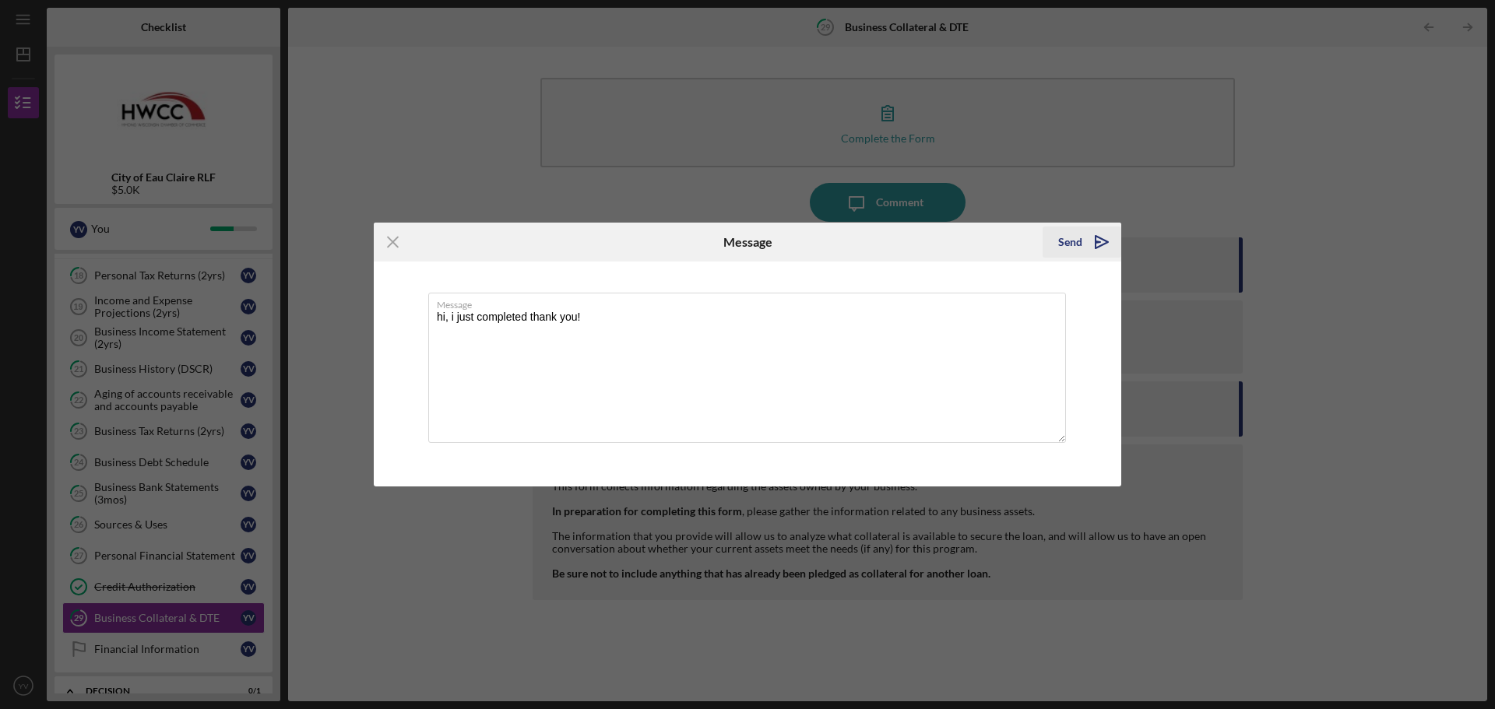
type textarea "hi, i just completed thank you!"
click at [1078, 240] on div "Send" at bounding box center [1070, 242] width 24 height 31
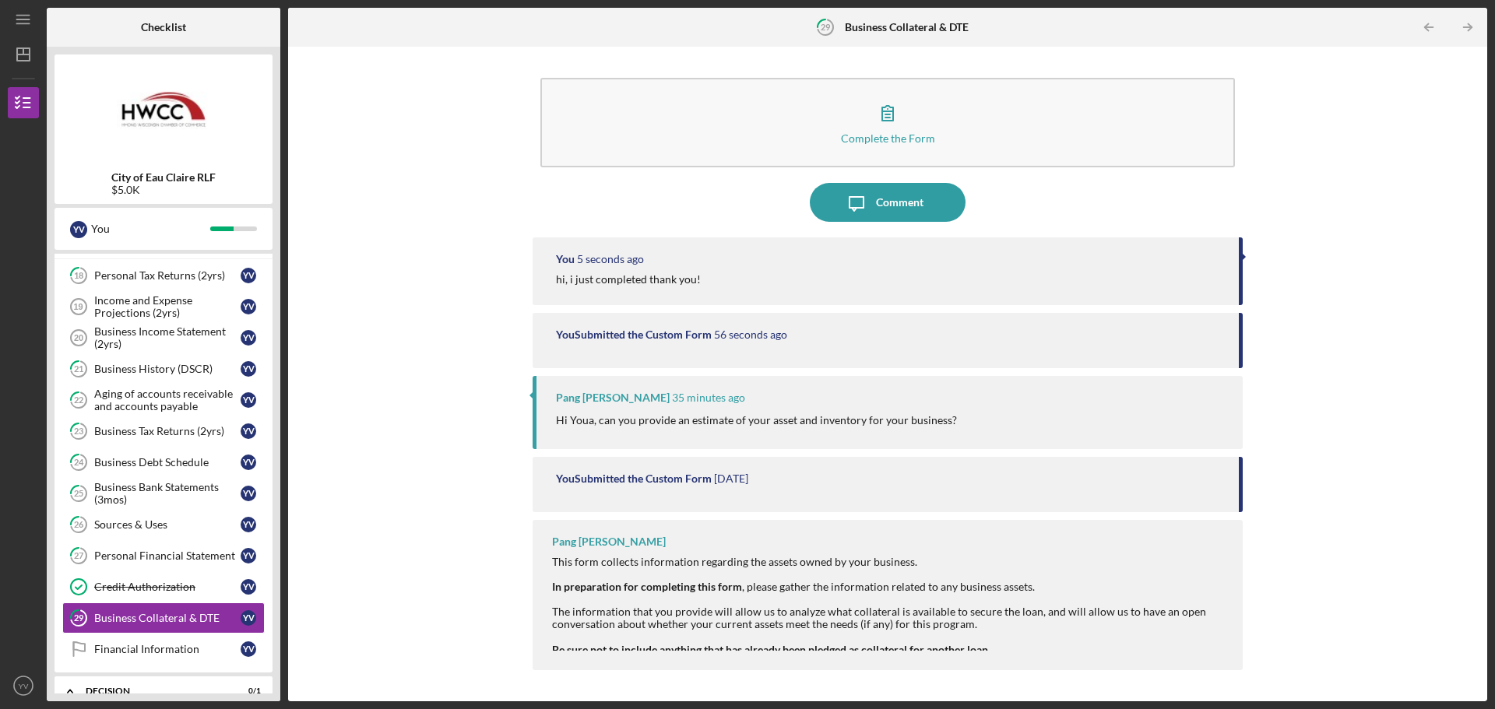
click at [1345, 273] on div "Complete the Form Form Icon/Message Comment You 5 seconds ago hi, i just comple…" at bounding box center [888, 374] width 1184 height 639
click at [13, 684] on icon "YV" at bounding box center [23, 686] width 31 height 39
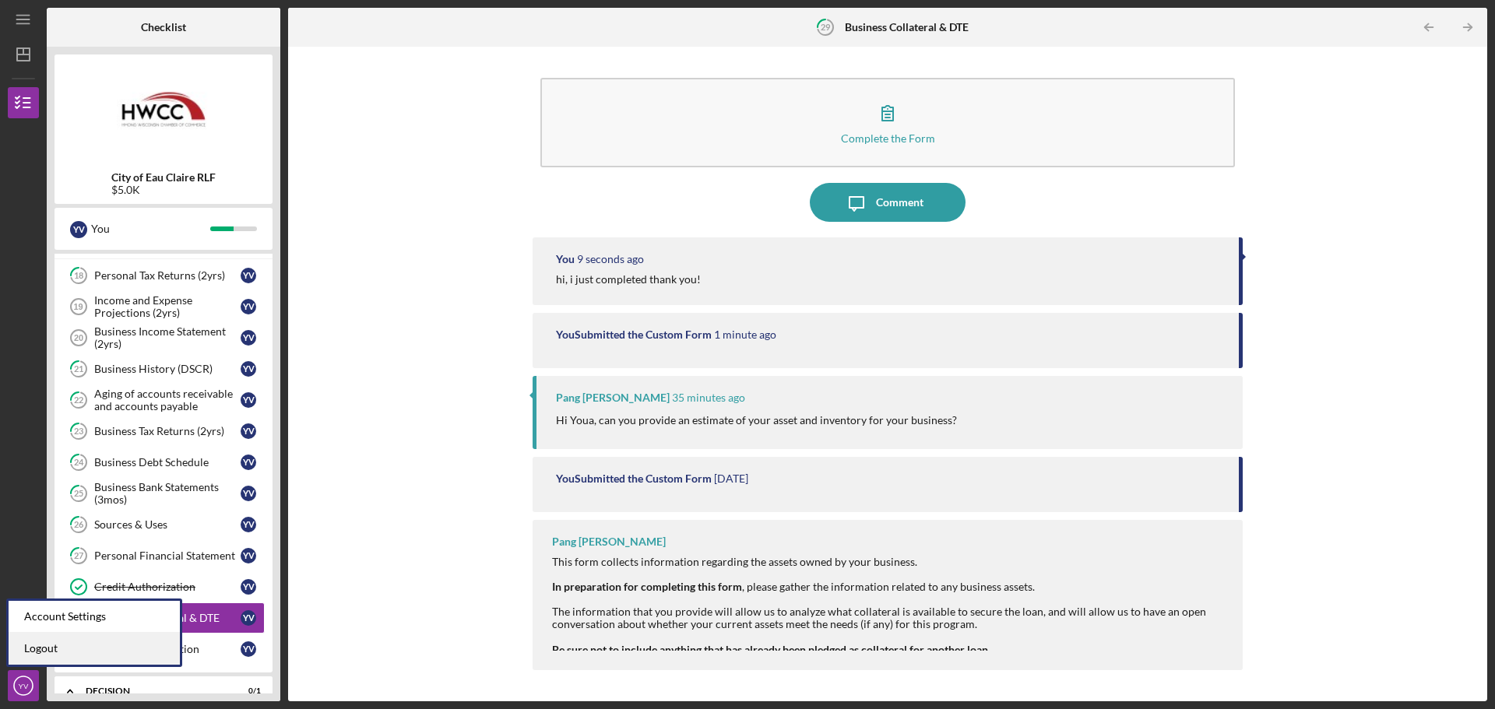
click at [48, 645] on link "Logout" at bounding box center [94, 649] width 171 height 32
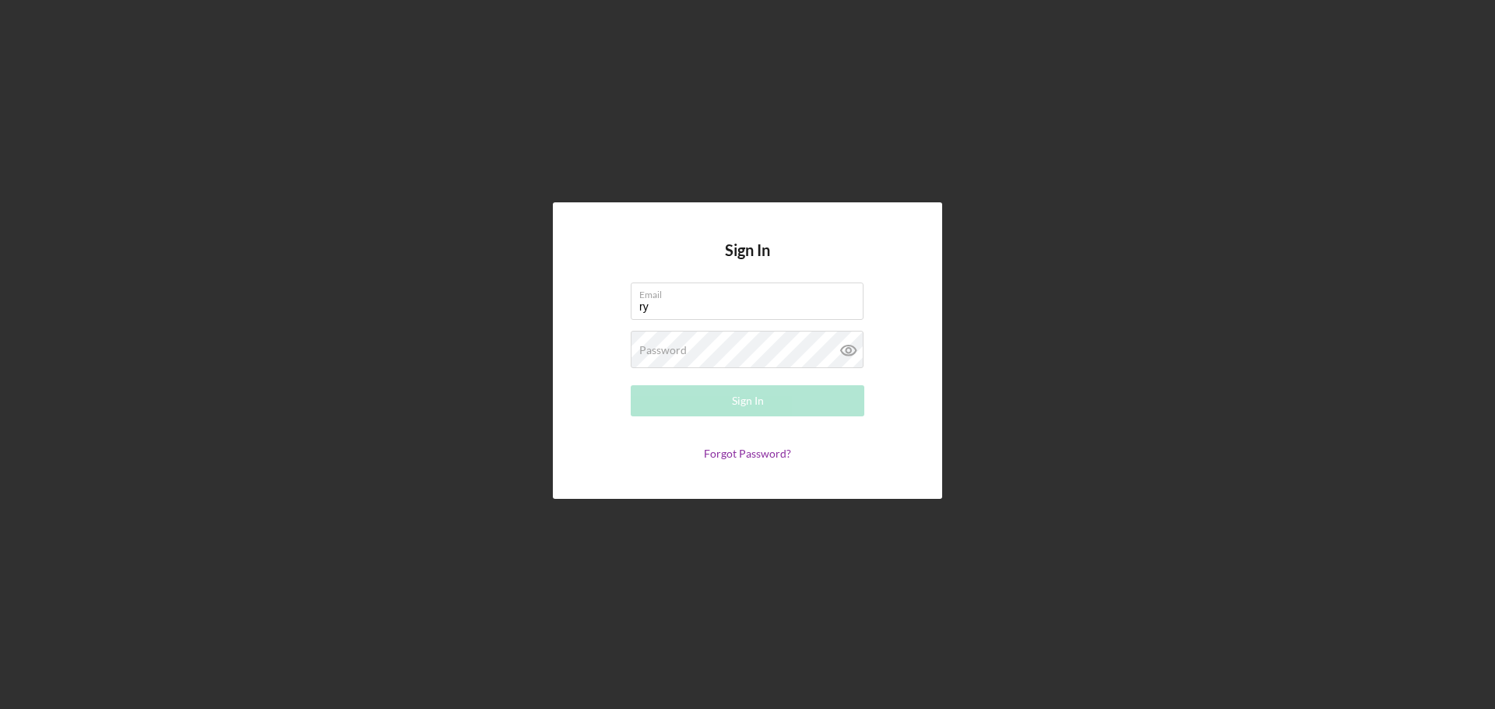
type input "[EMAIL_ADDRESS][DOMAIN_NAME]"
click at [672, 354] on label "Password" at bounding box center [662, 350] width 47 height 12
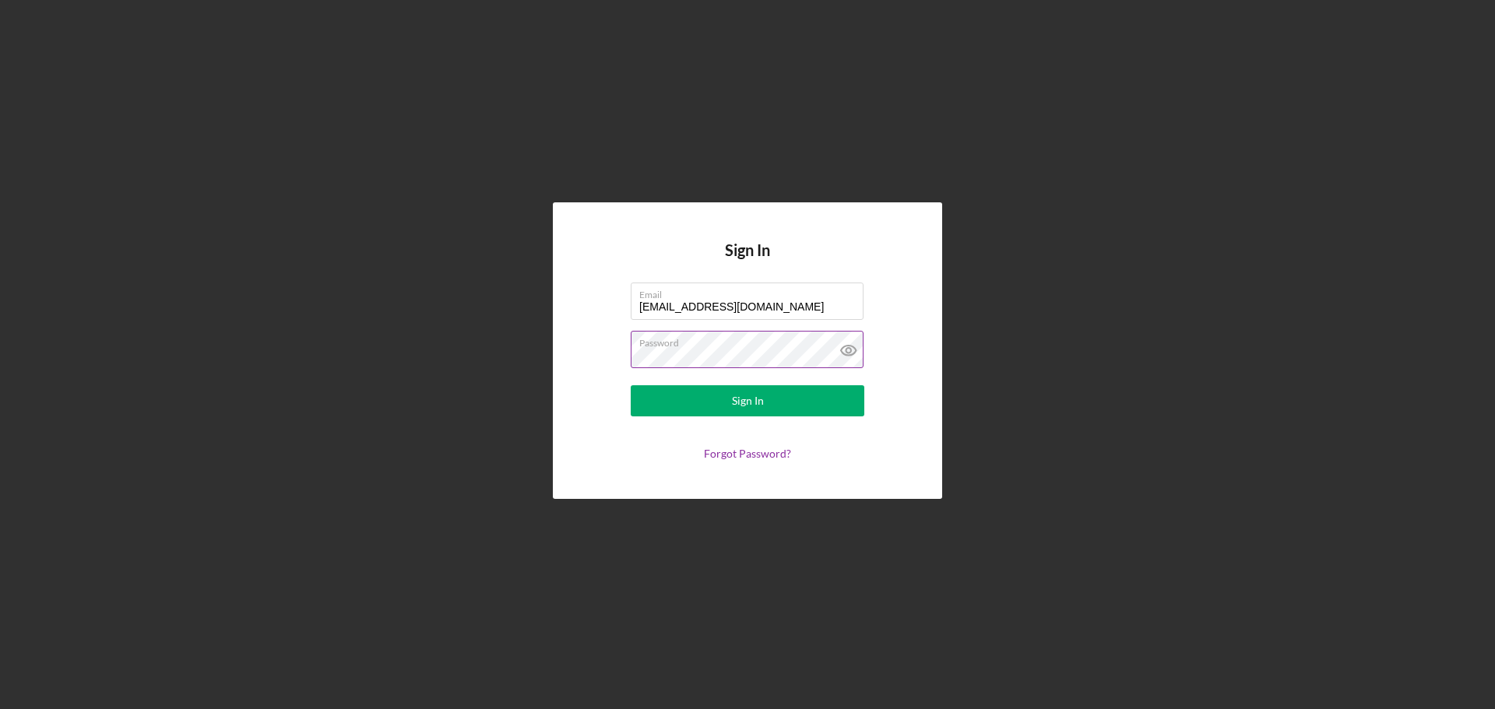
click at [631, 385] on button "Sign In" at bounding box center [748, 400] width 234 height 31
